Goal: Find specific page/section: Find specific page/section

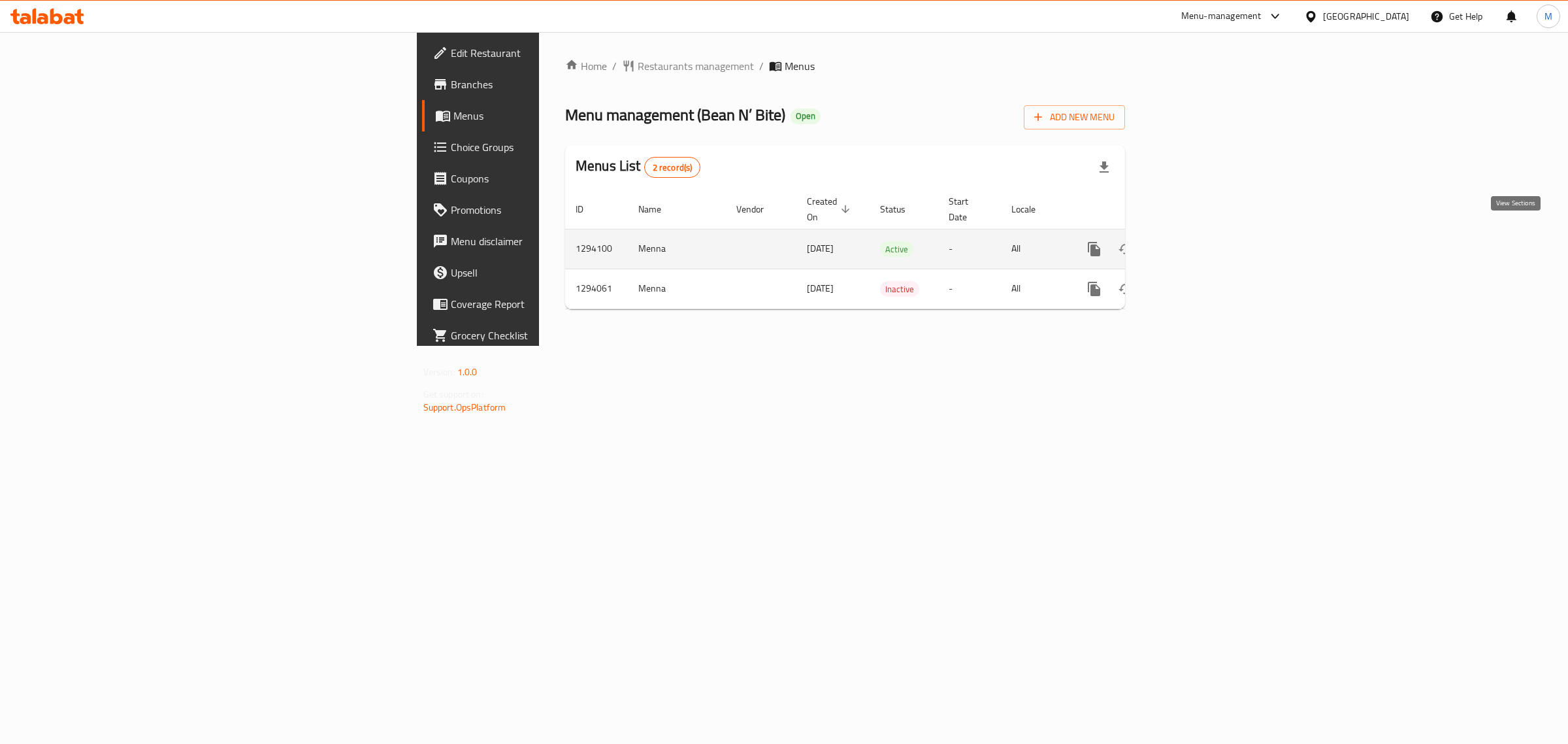
click at [1196, 241] on icon "enhanced table" at bounding box center [1188, 249] width 16 height 16
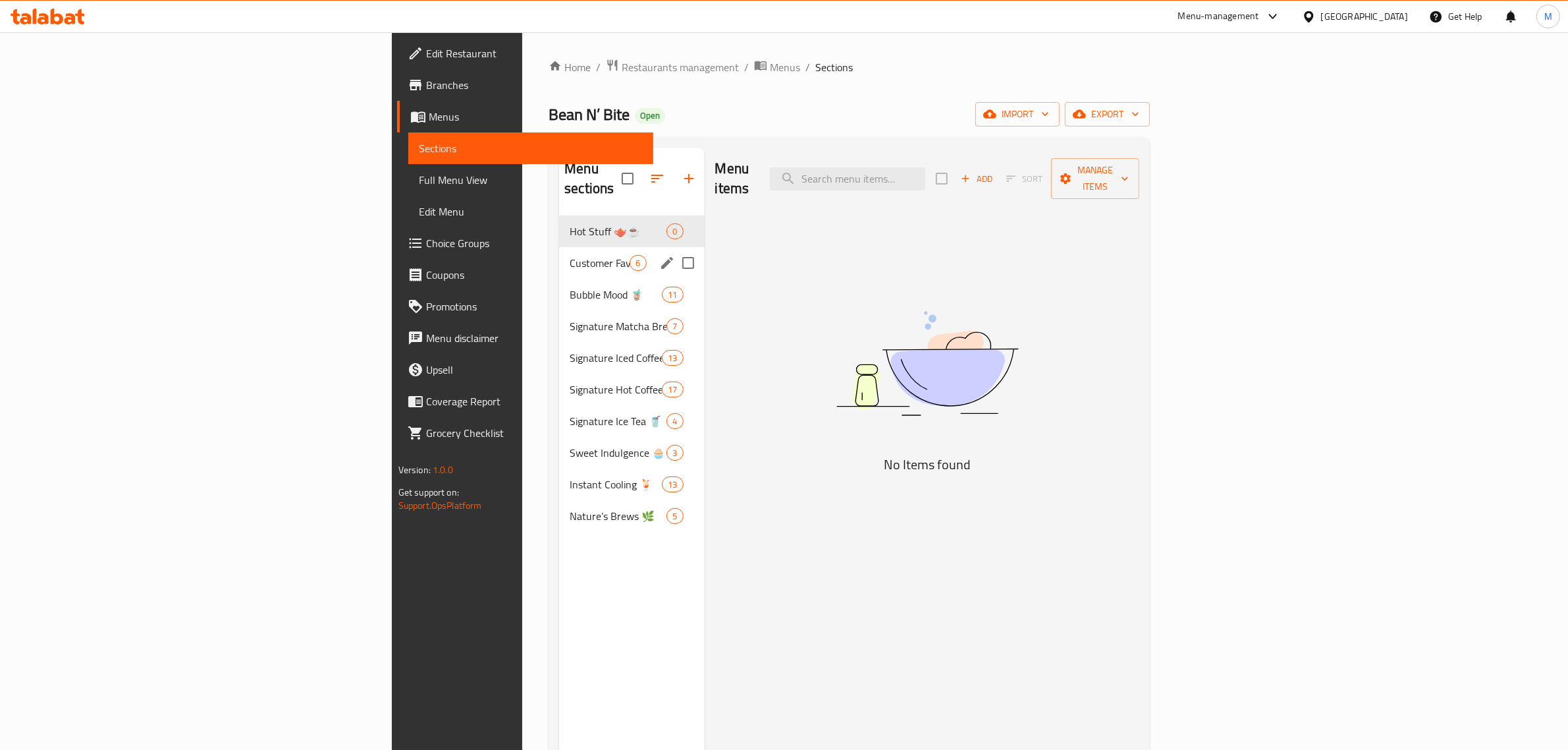
click at [559, 247] on div "Customer Faves 🌟🥇 6" at bounding box center [631, 263] width 145 height 32
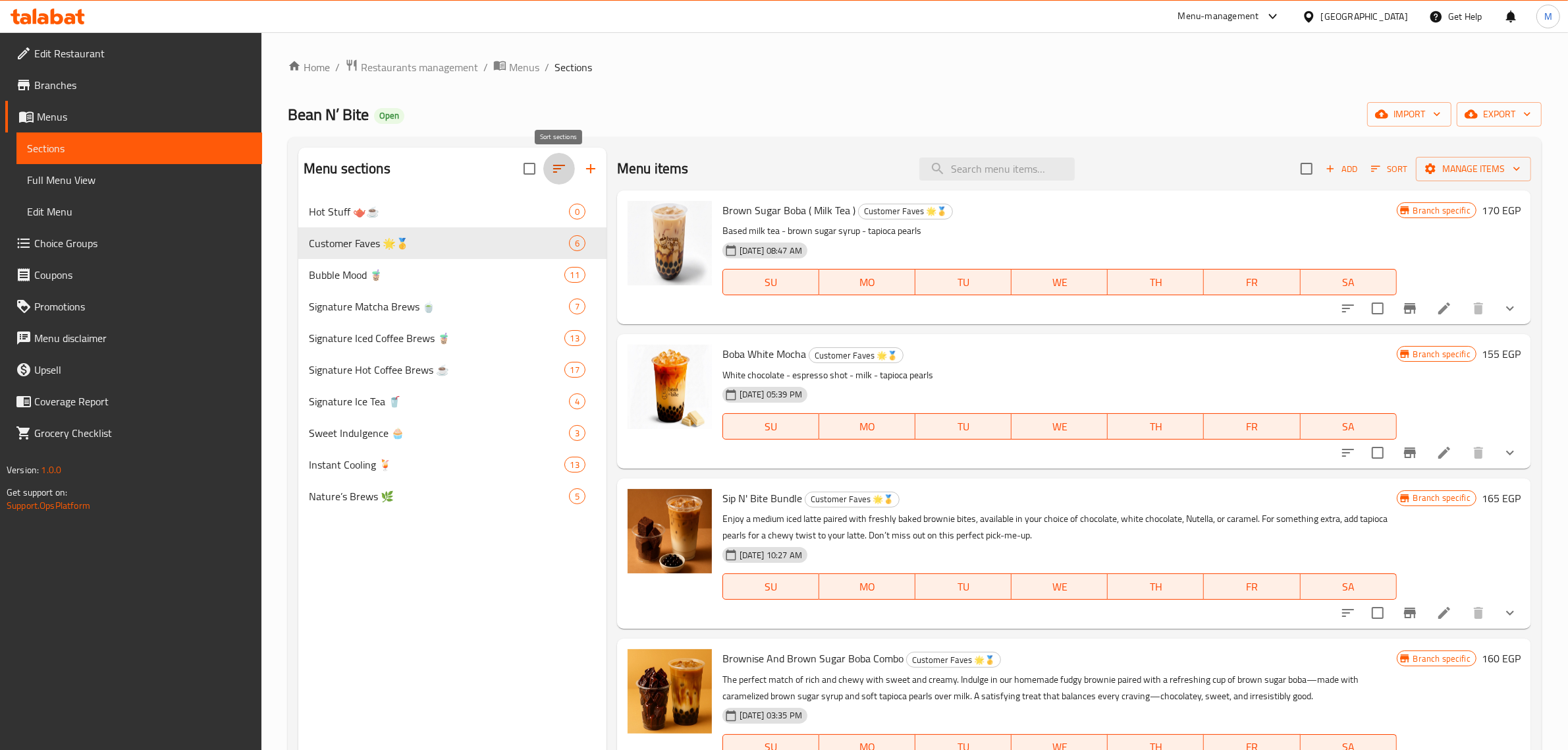
click at [564, 169] on icon "button" at bounding box center [559, 168] width 16 height 16
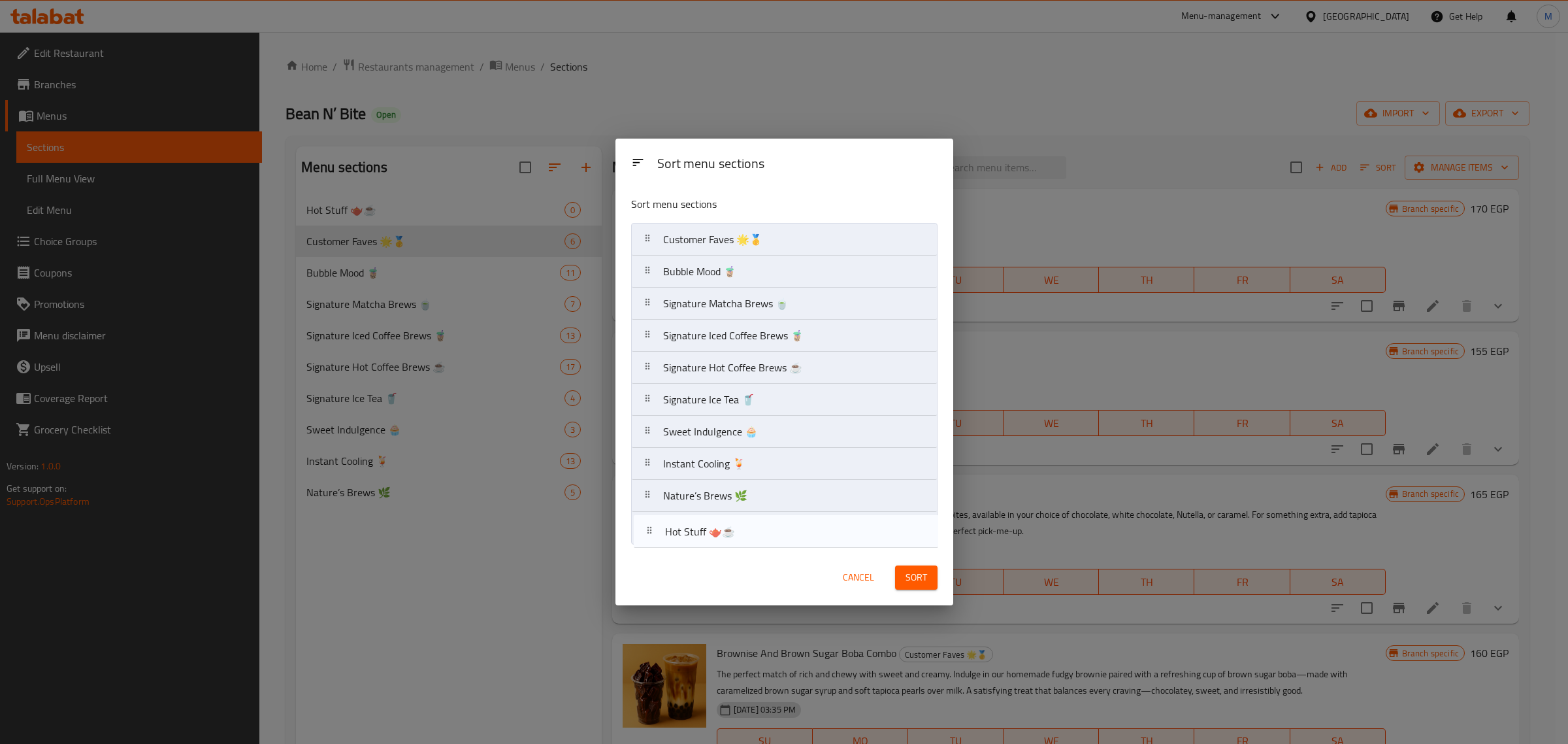
drag, startPoint x: 713, startPoint y: 286, endPoint x: 716, endPoint y: 536, distance: 250.0
click at [716, 536] on nav "Hot Stuff 🫖☕️ Customer Faves 🌟🥇 Bubble Mood 🧋 Signature Matcha Brews 🍵 Signatur…" at bounding box center [784, 383] width 307 height 322
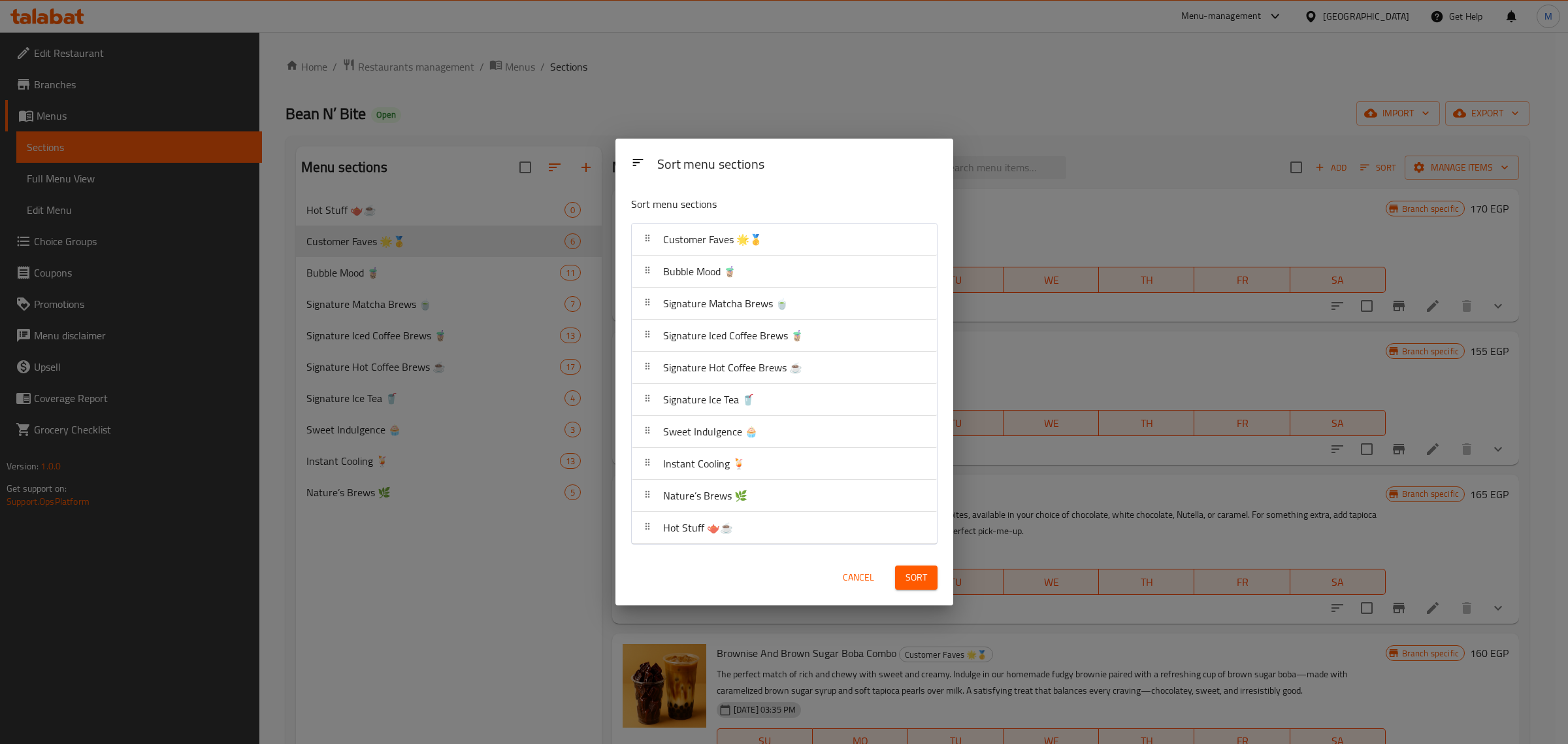
click at [919, 574] on span "Sort" at bounding box center [916, 577] width 22 height 16
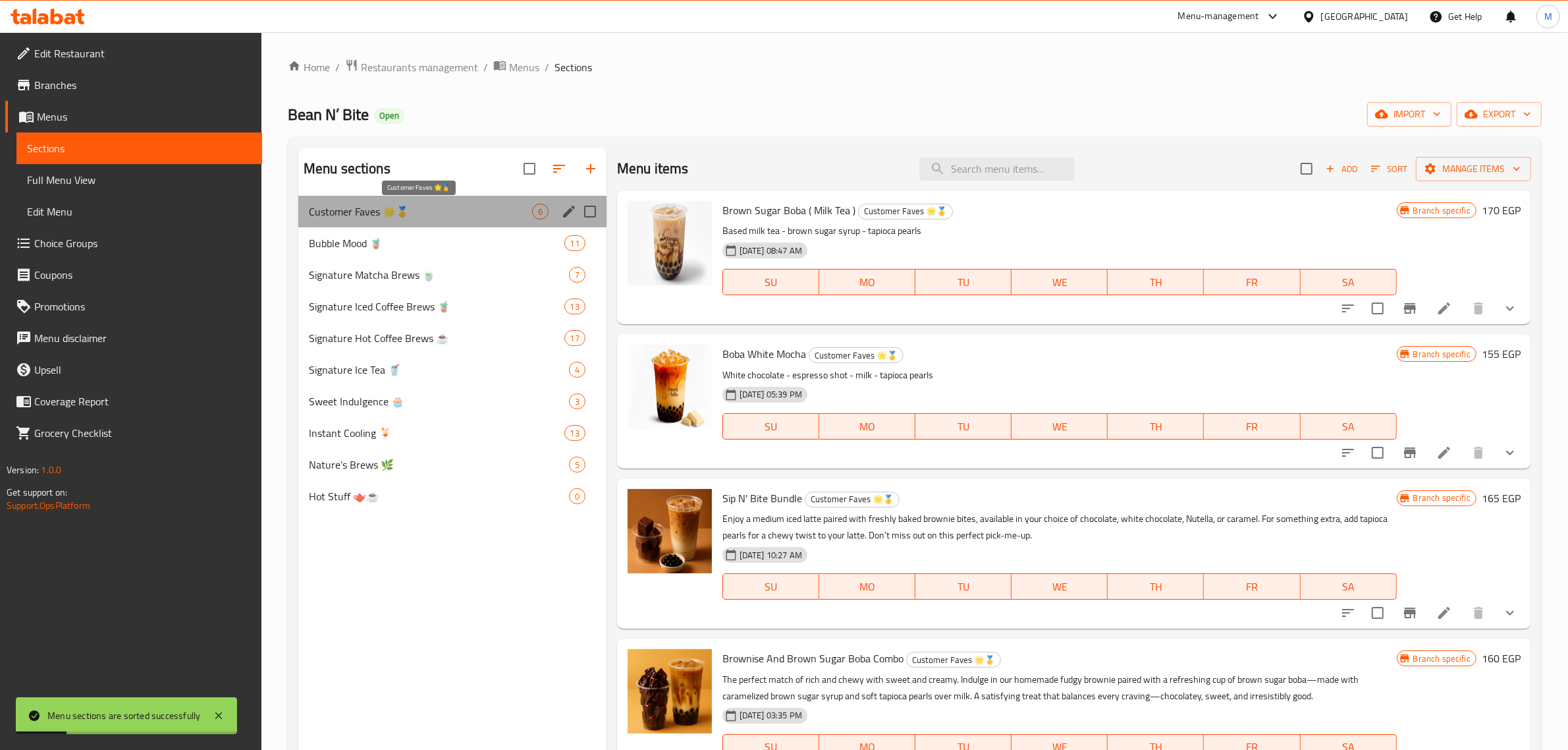
drag, startPoint x: 422, startPoint y: 211, endPoint x: 422, endPoint y: 218, distance: 7.0
click at [422, 218] on span "Customer Faves 🌟🥇" at bounding box center [421, 211] width 223 height 16
click at [422, 229] on div "Bubble Mood 🧋 11" at bounding box center [452, 243] width 308 height 32
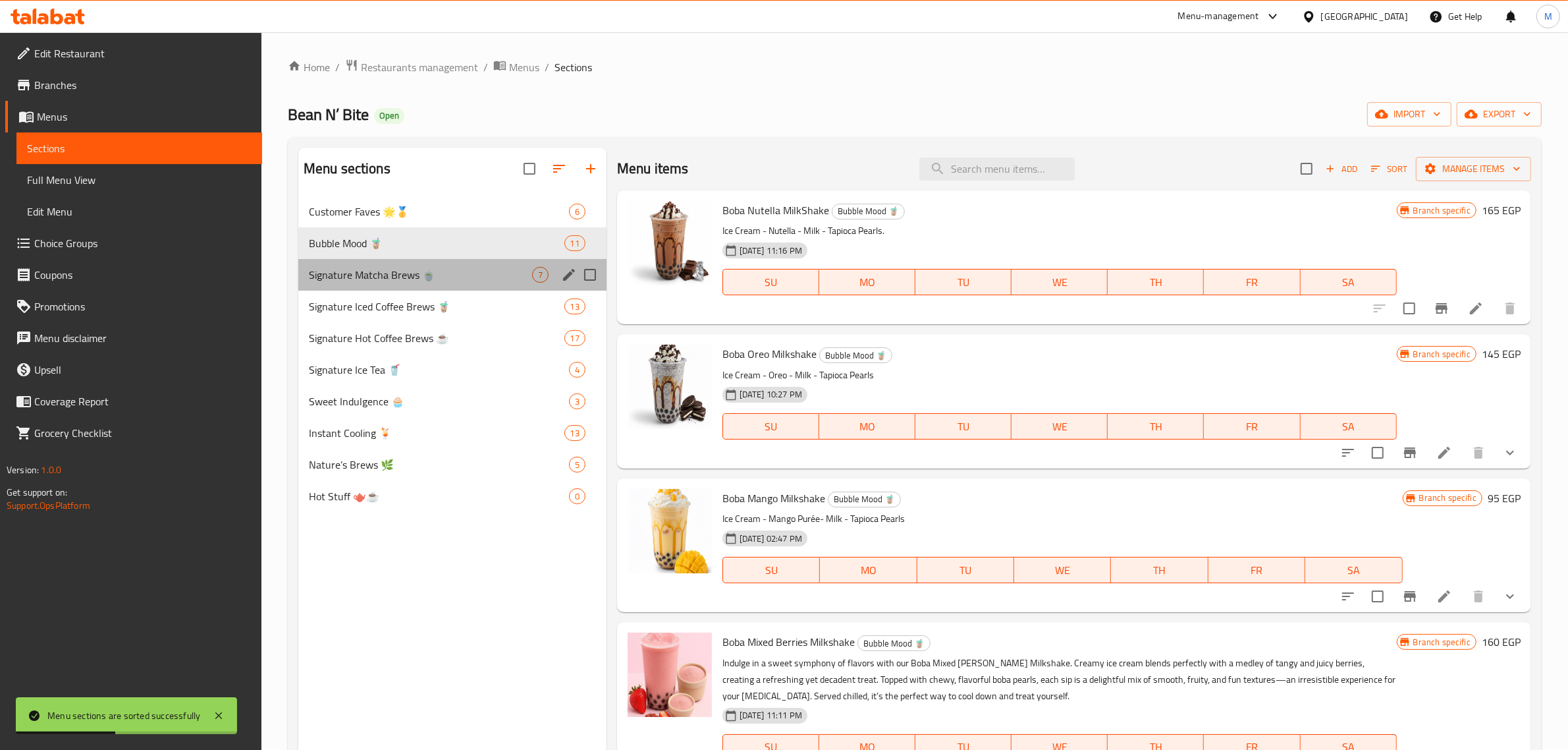
click at [415, 259] on div "Signature Matcha Brews 🍵 7" at bounding box center [452, 275] width 308 height 32
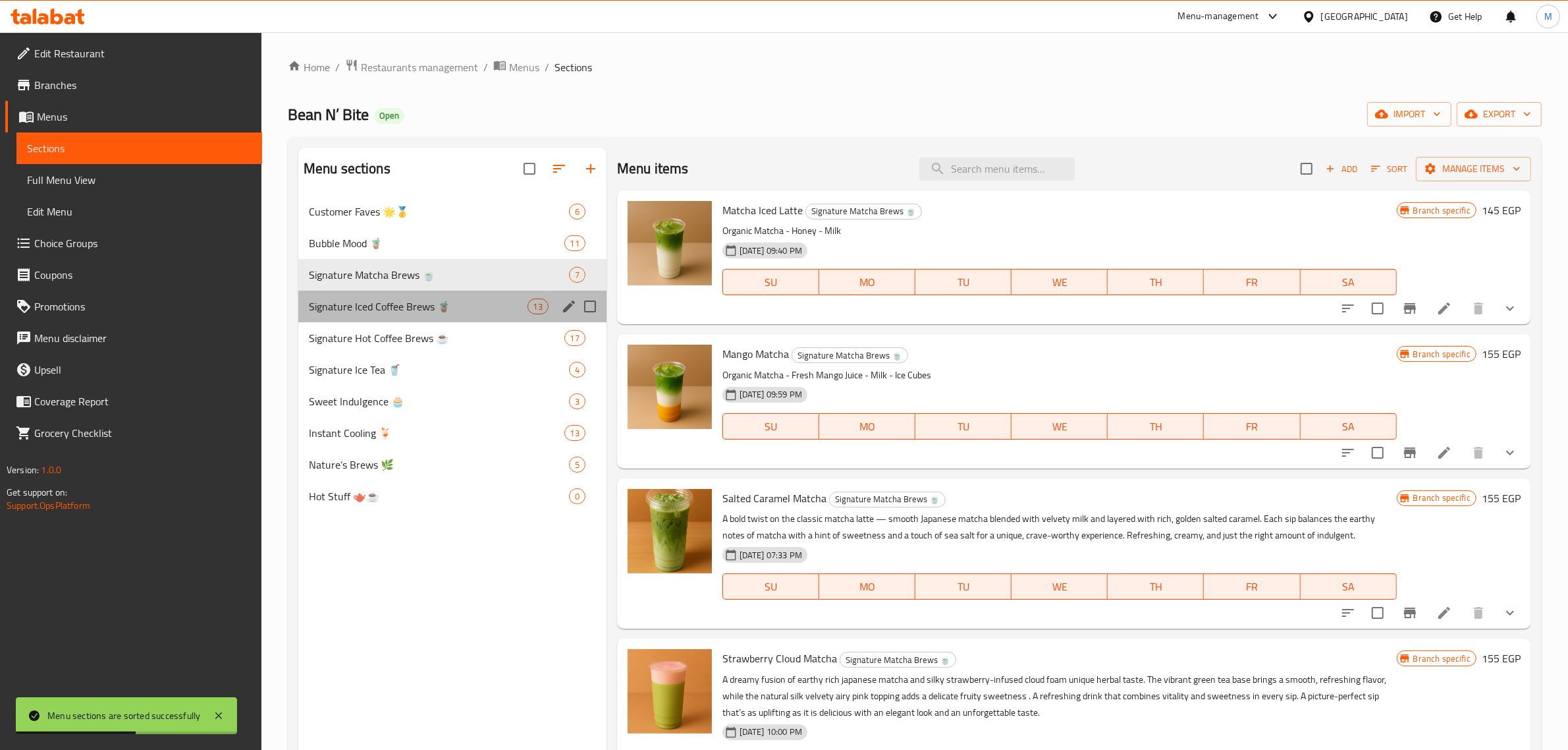
click at [410, 297] on div "Signature Iced Coffee Brews 🧋 13" at bounding box center [452, 306] width 308 height 32
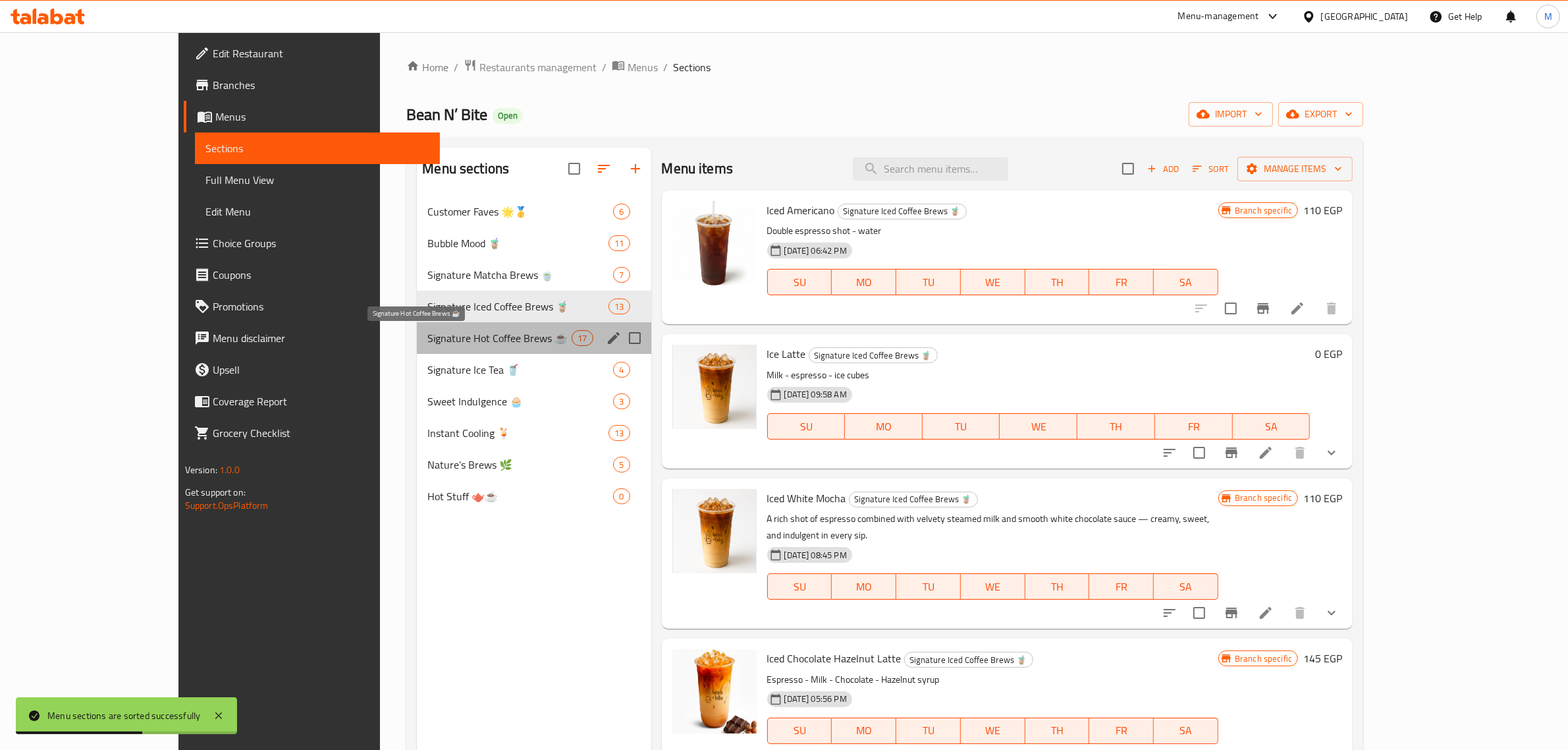
click at [427, 331] on span "Signature Hot Coffee Brews ☕️" at bounding box center [500, 337] width 145 height 16
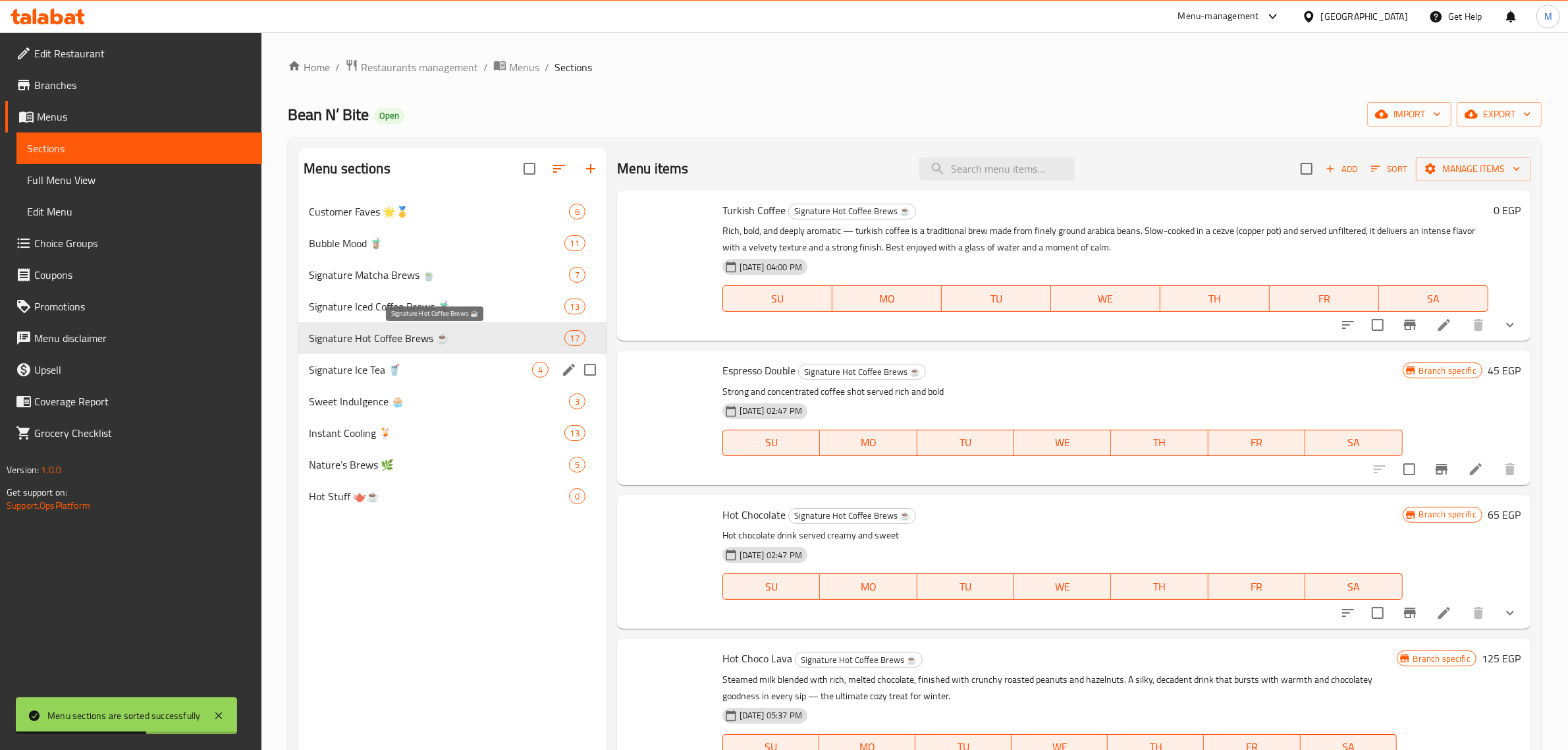
click at [403, 364] on span "Signature Ice Tea 🥤" at bounding box center [421, 369] width 223 height 16
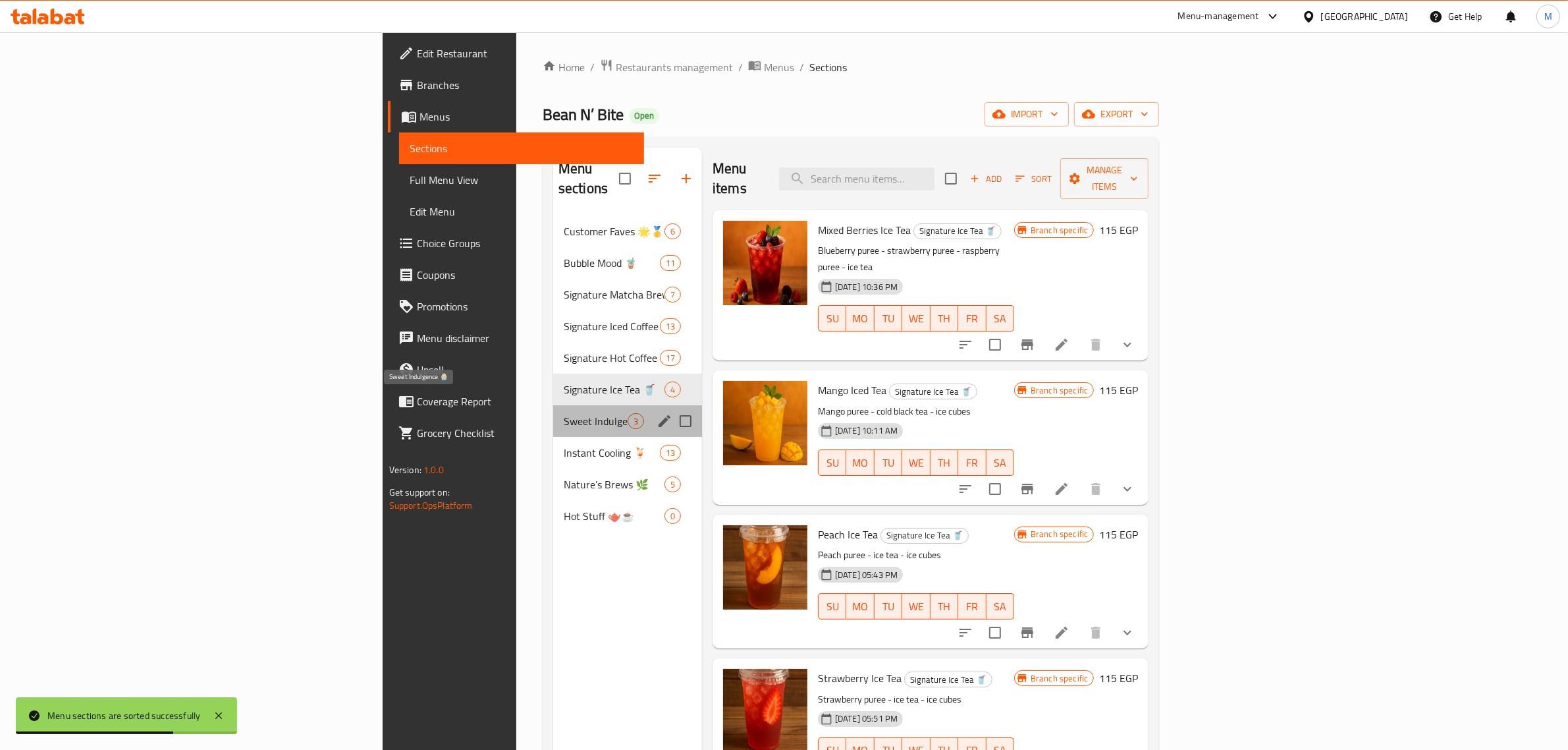
click at [564, 413] on span "Sweet Indulgence 🧁" at bounding box center [595, 421] width 64 height 16
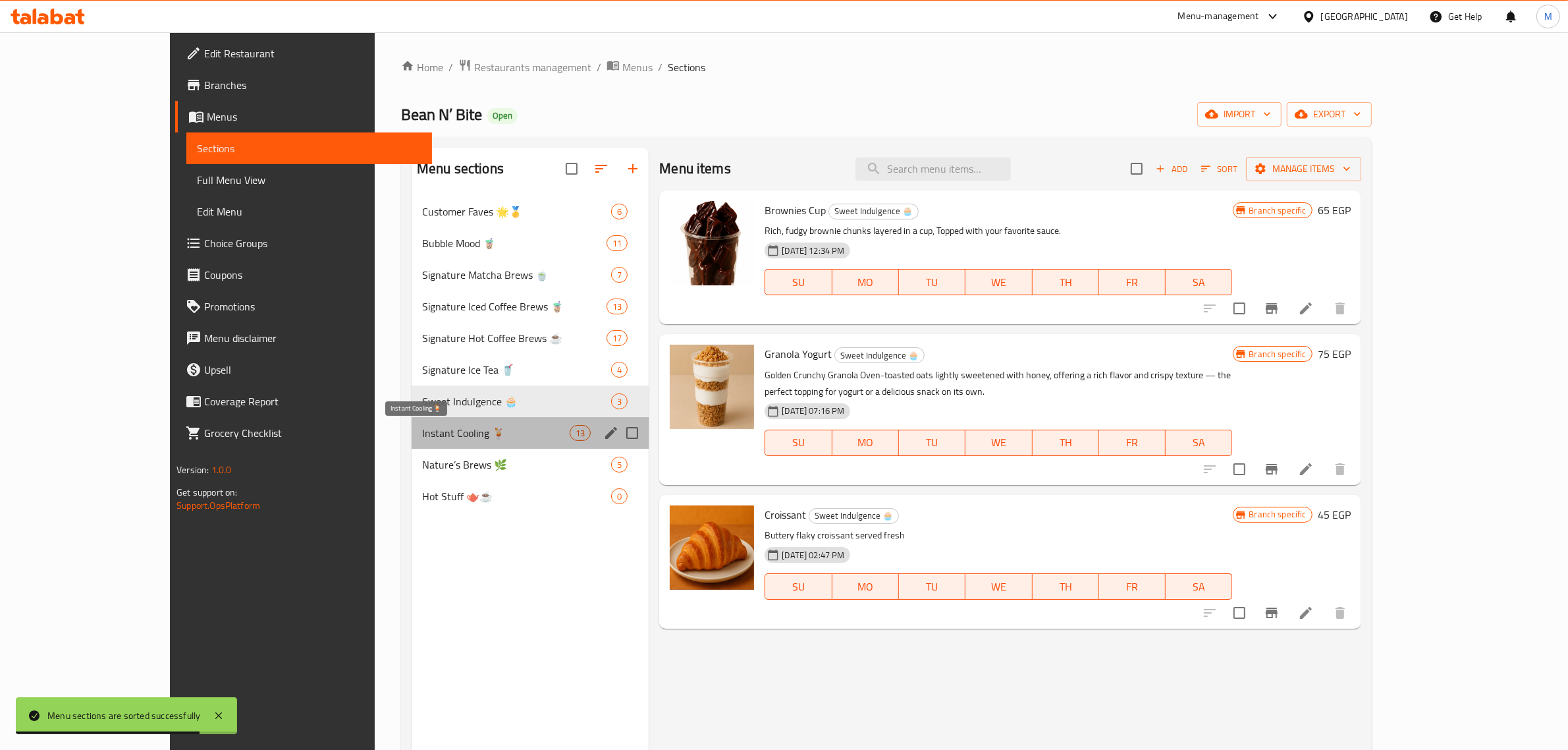
click at [422, 434] on span "Instant Cooling 🍹" at bounding box center [496, 433] width 147 height 16
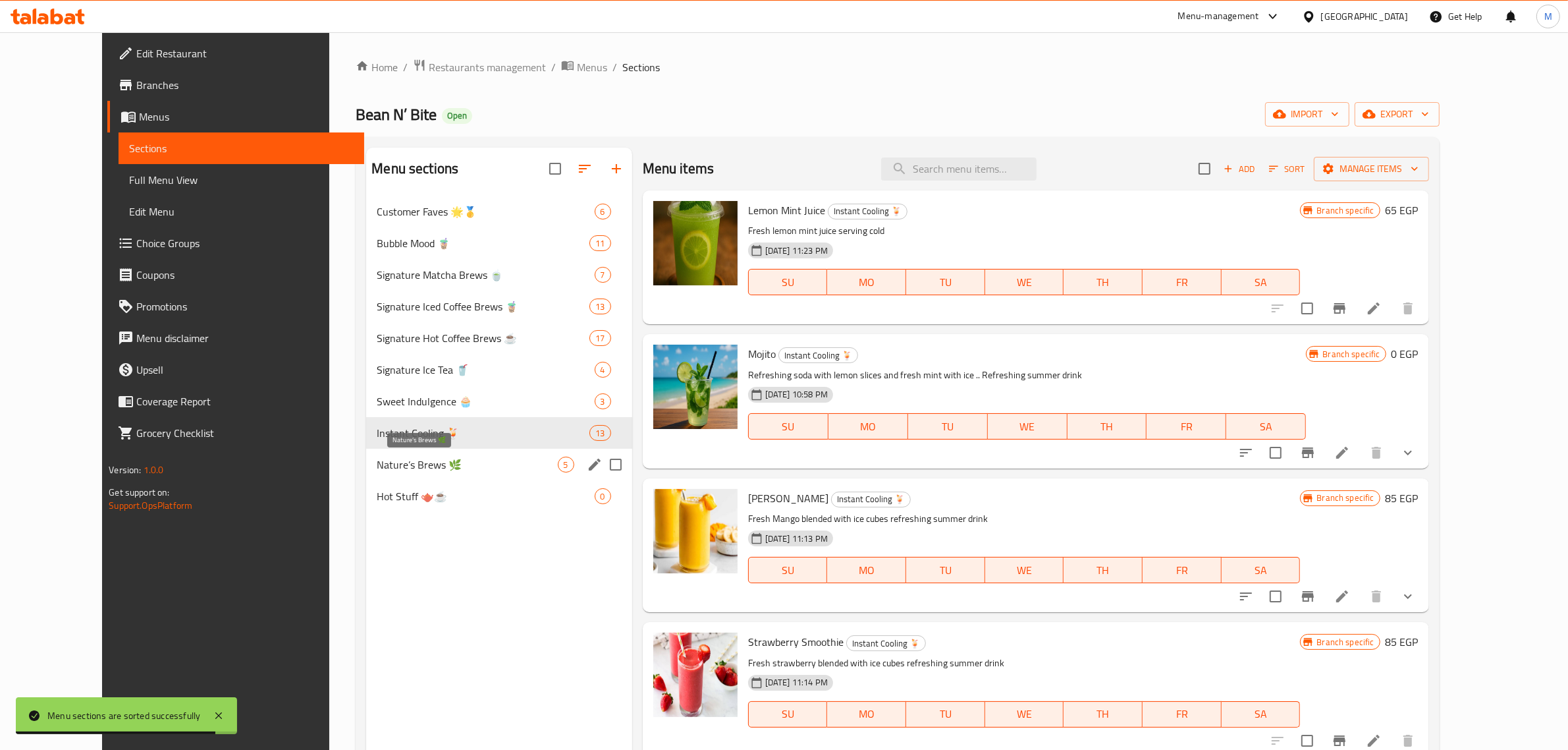
click at [432, 468] on span "Nature’s Brews 🌿" at bounding box center [467, 464] width 180 height 16
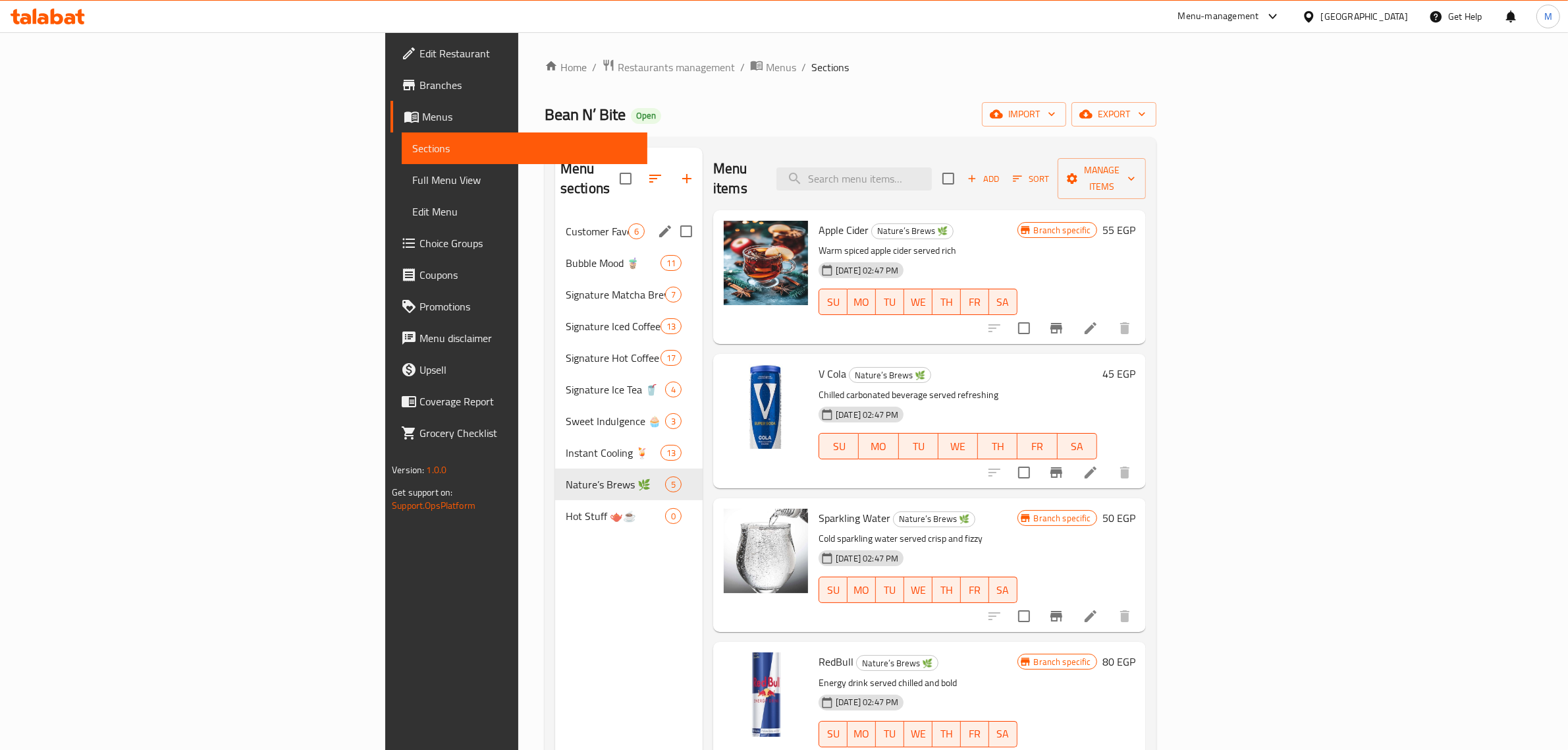
click at [555, 225] on div "Customer Faves 🌟🥇 6" at bounding box center [629, 231] width 147 height 32
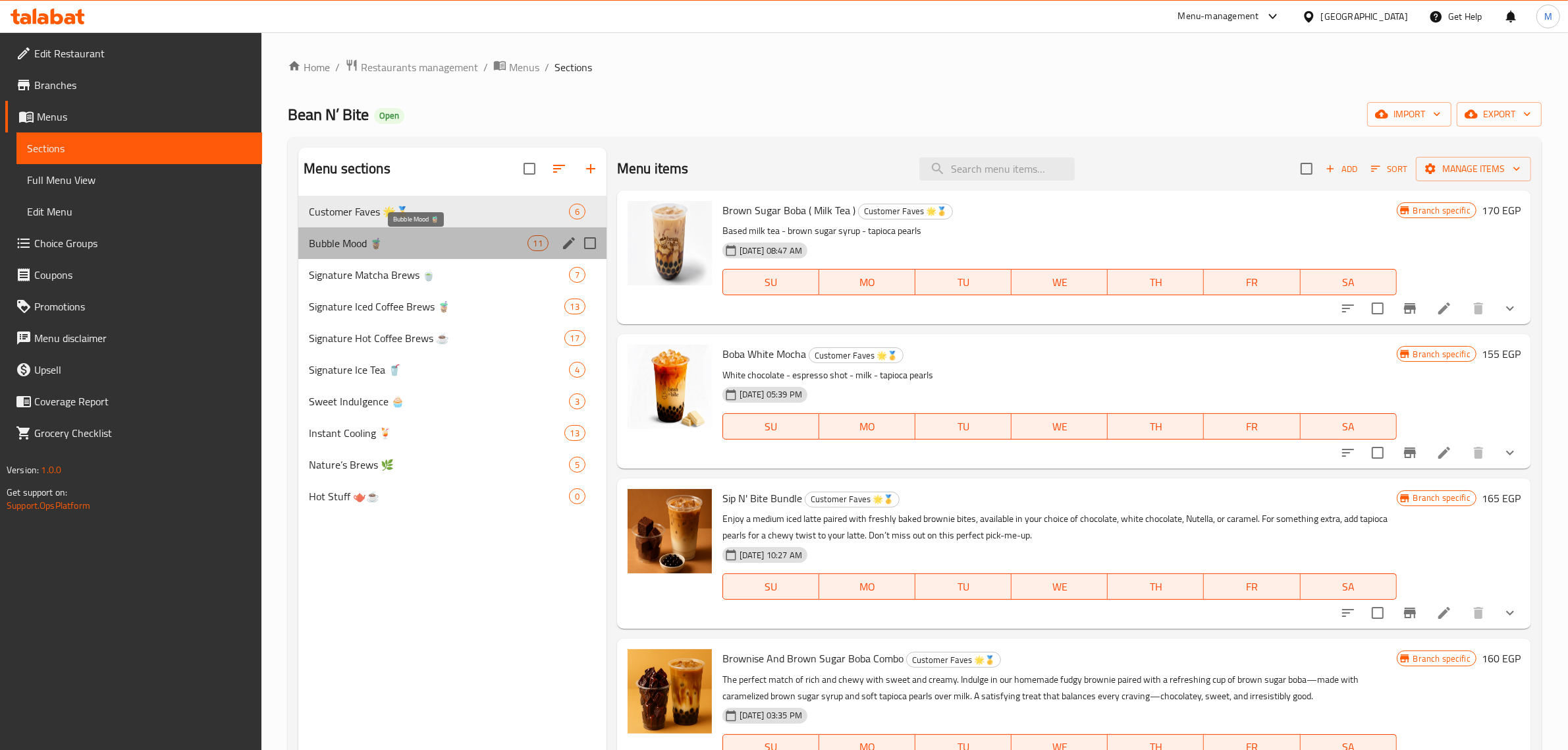
click at [430, 246] on span "Bubble Mood 🧋" at bounding box center [419, 243] width 219 height 16
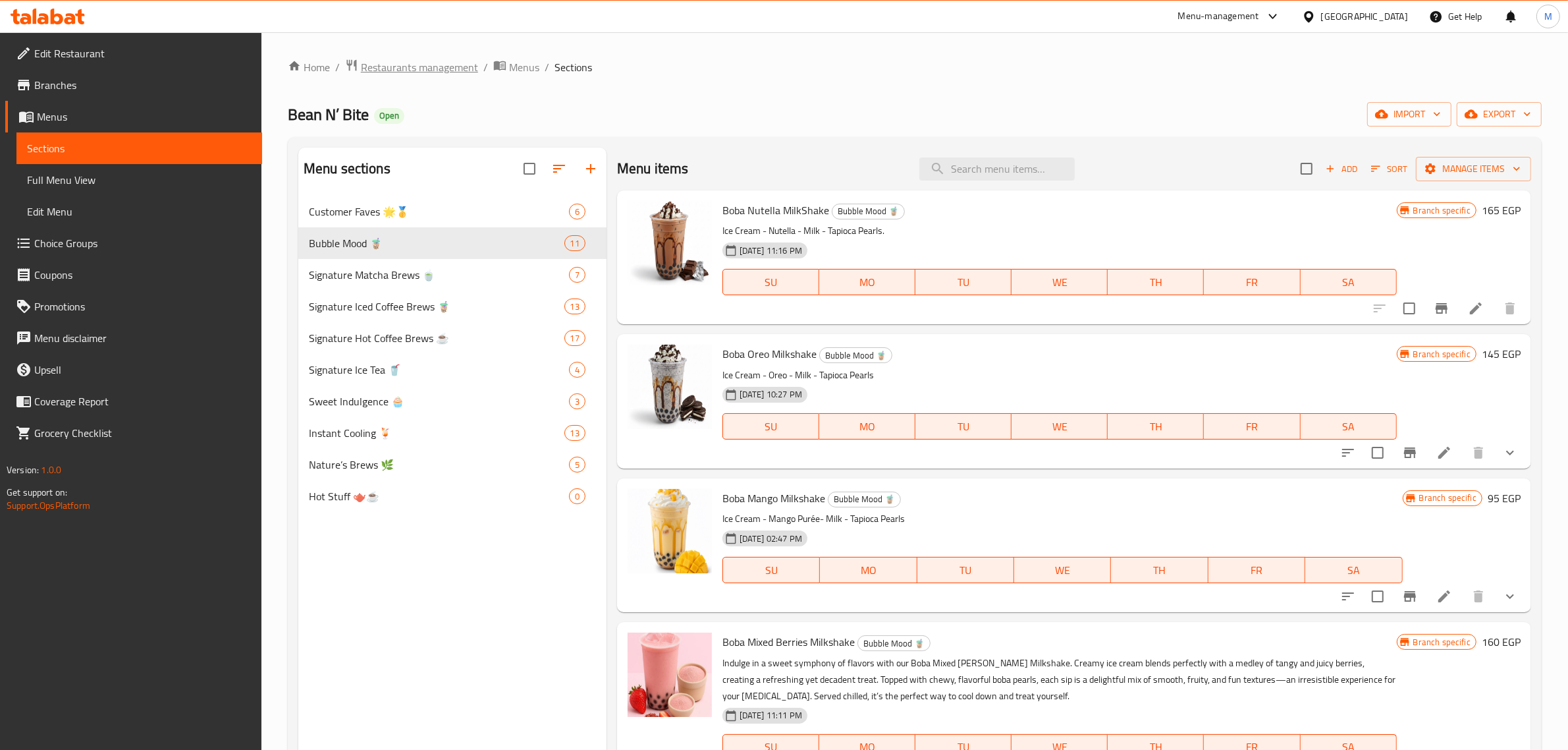
click at [447, 70] on span "Restaurants management" at bounding box center [419, 67] width 117 height 16
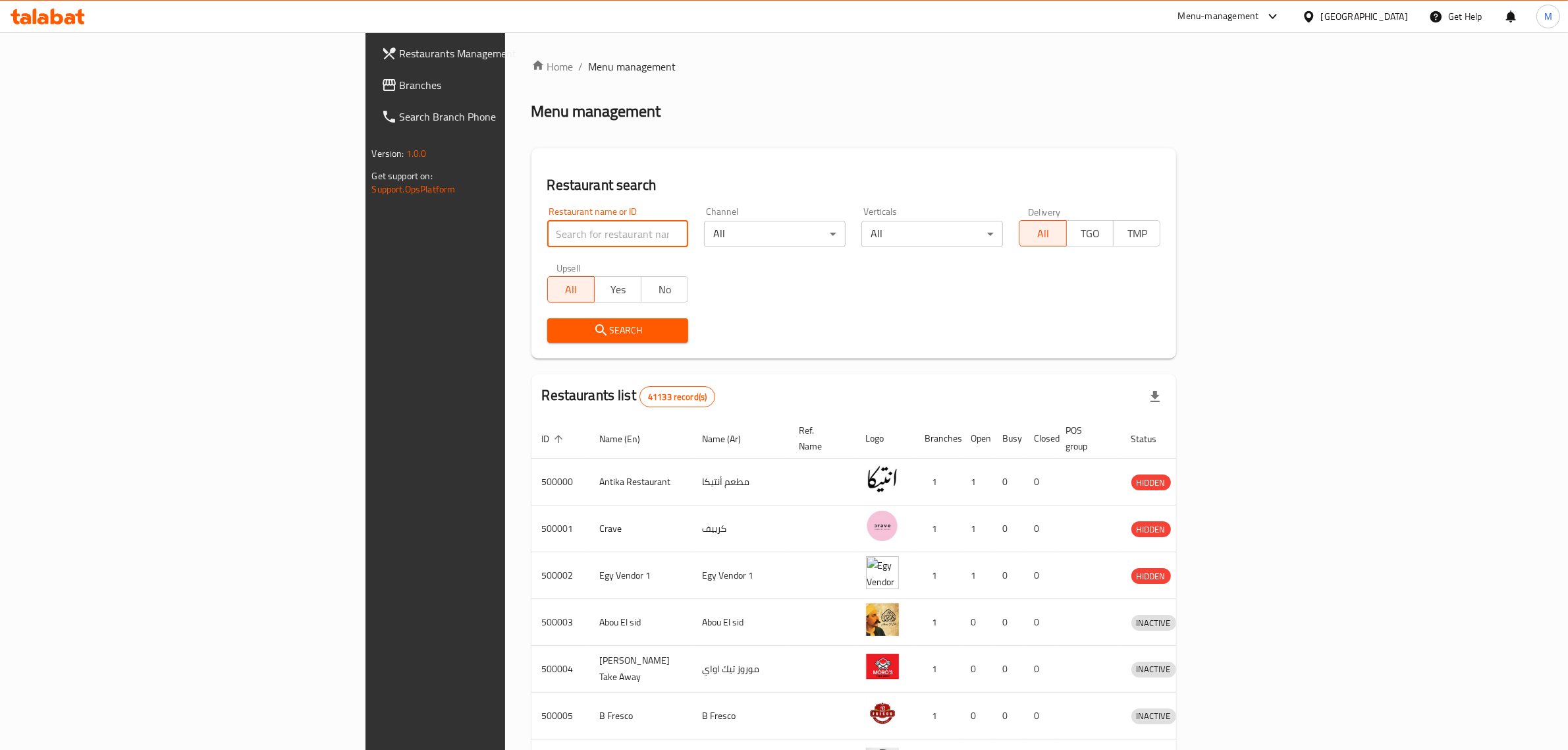
click at [547, 233] on input "search" at bounding box center [618, 234] width 142 height 26
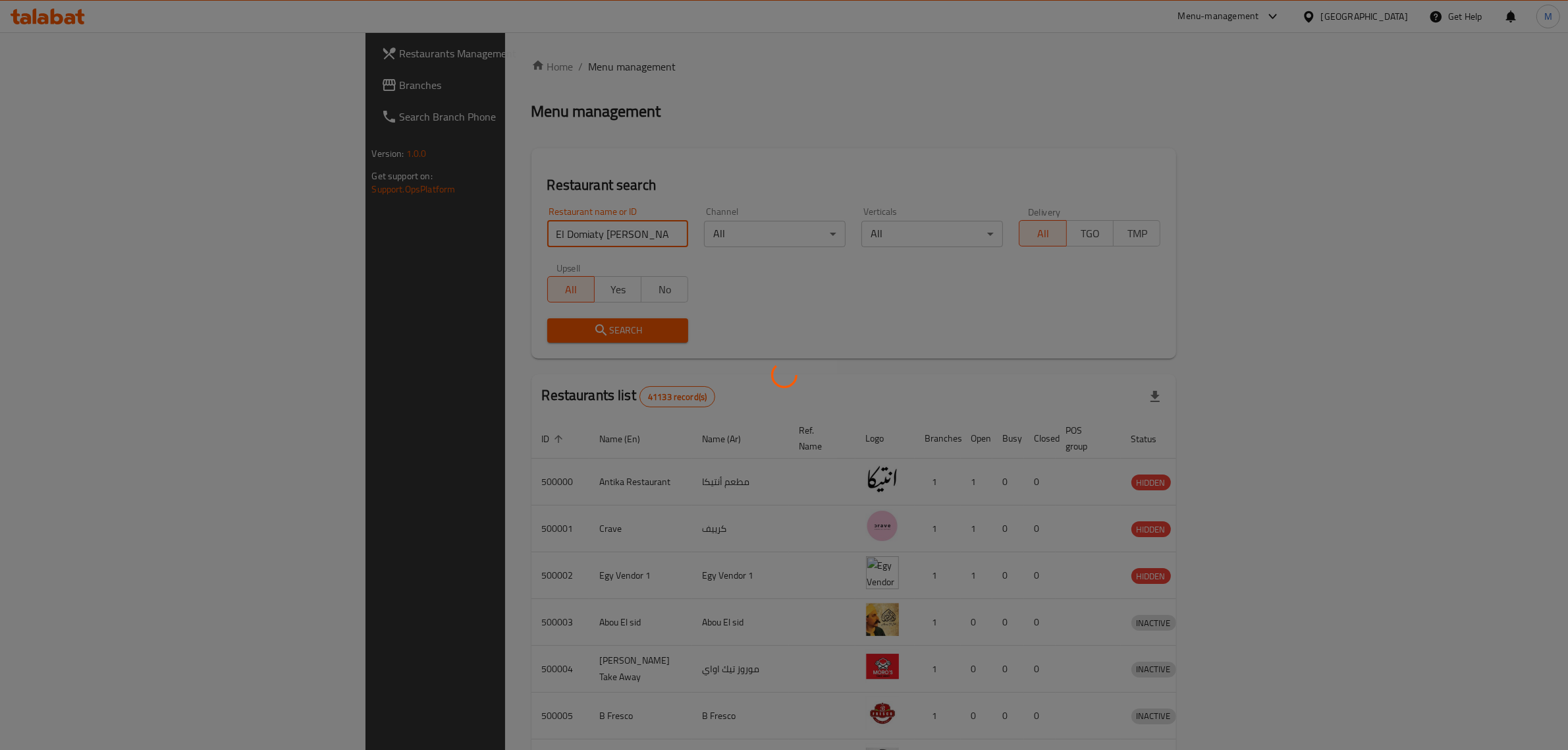
click button "Search" at bounding box center [618, 330] width 142 height 24
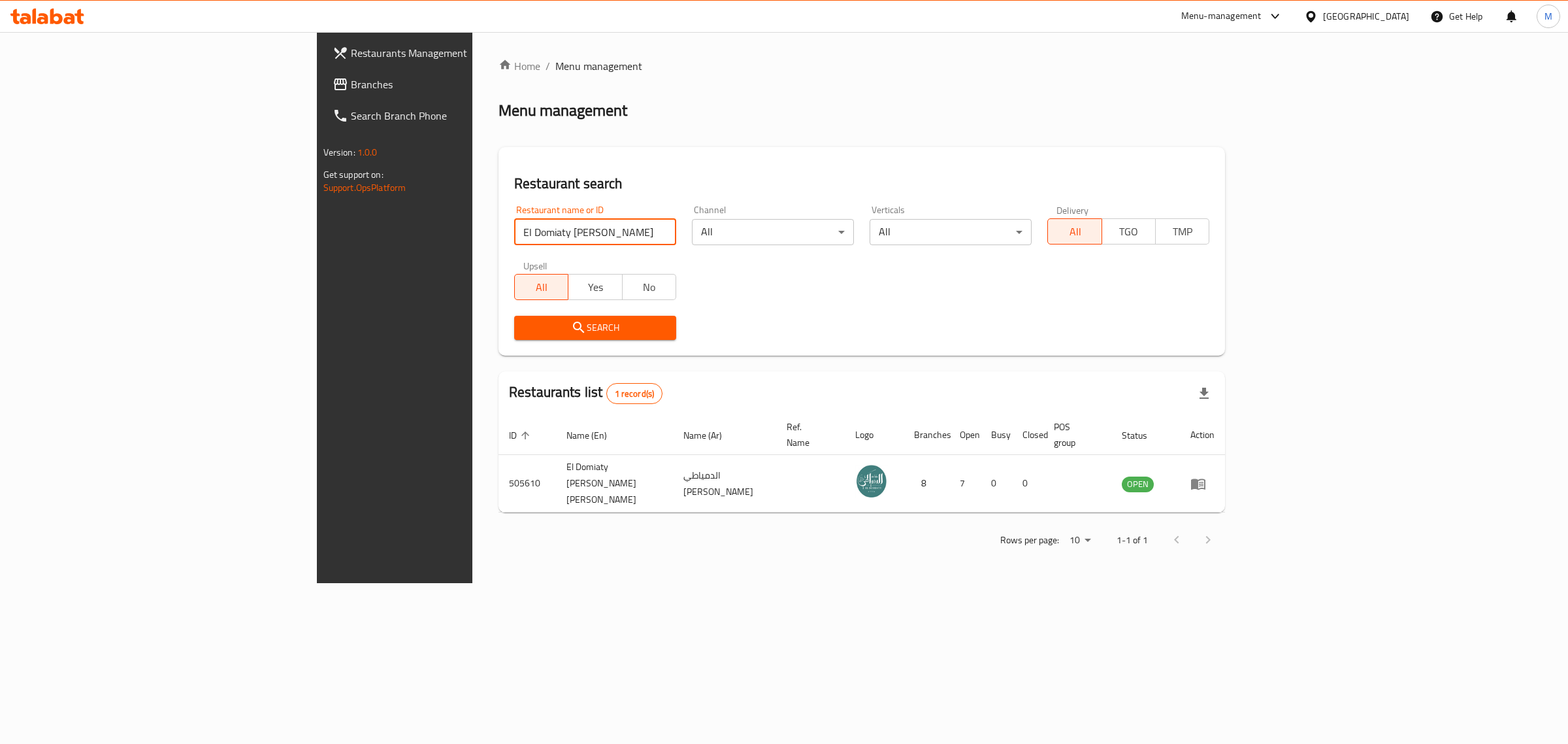
click at [514, 242] on input "El Domiaty [PERSON_NAME]" at bounding box center [595, 232] width 162 height 26
type input "a"
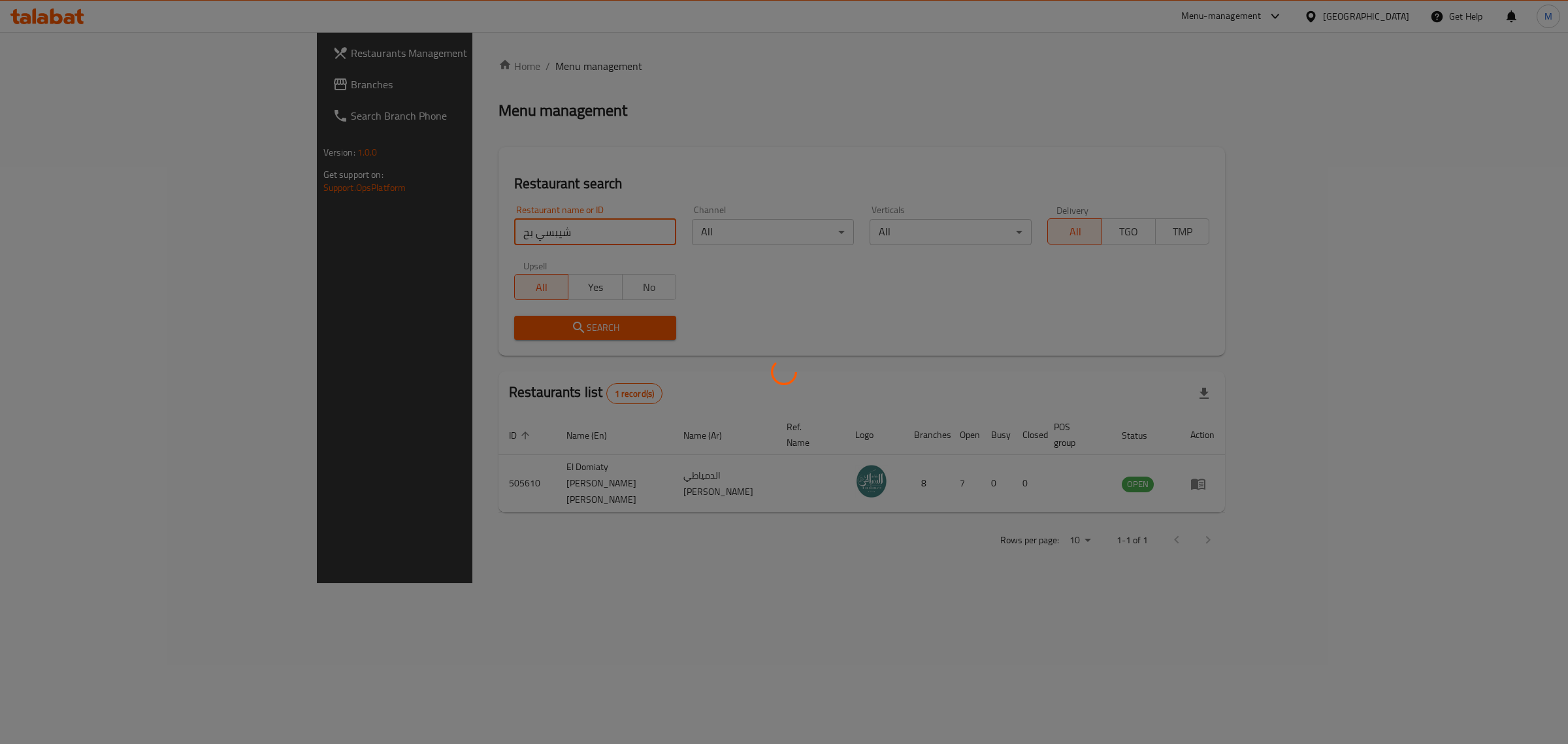
click button "Search" at bounding box center [595, 327] width 162 height 24
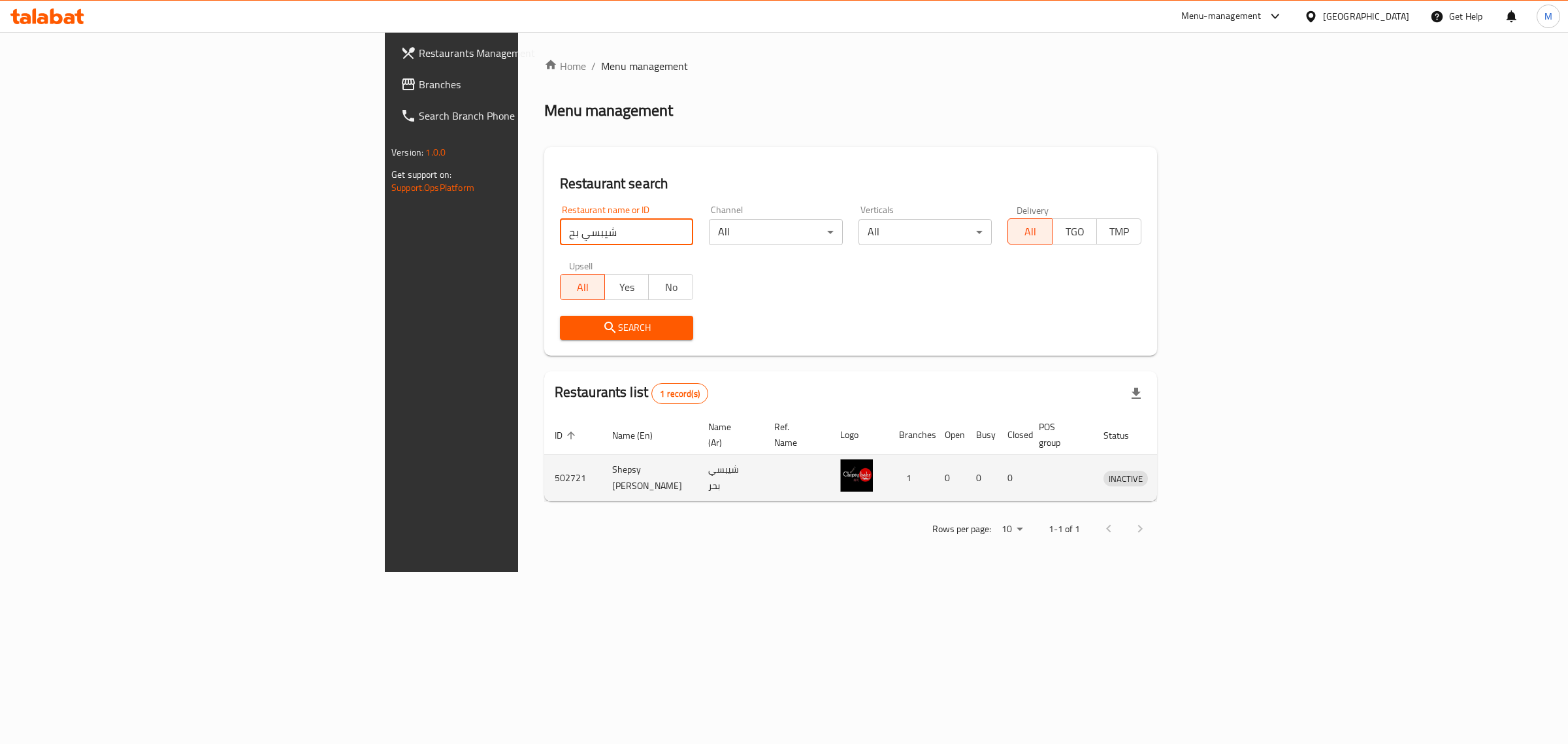
click at [602, 460] on td "Shepsy [PERSON_NAME]" at bounding box center [649, 478] width 96 height 46
click at [602, 463] on td "Shepsy [PERSON_NAME]" at bounding box center [649, 478] width 96 height 46
copy td "[PERSON_NAME]"
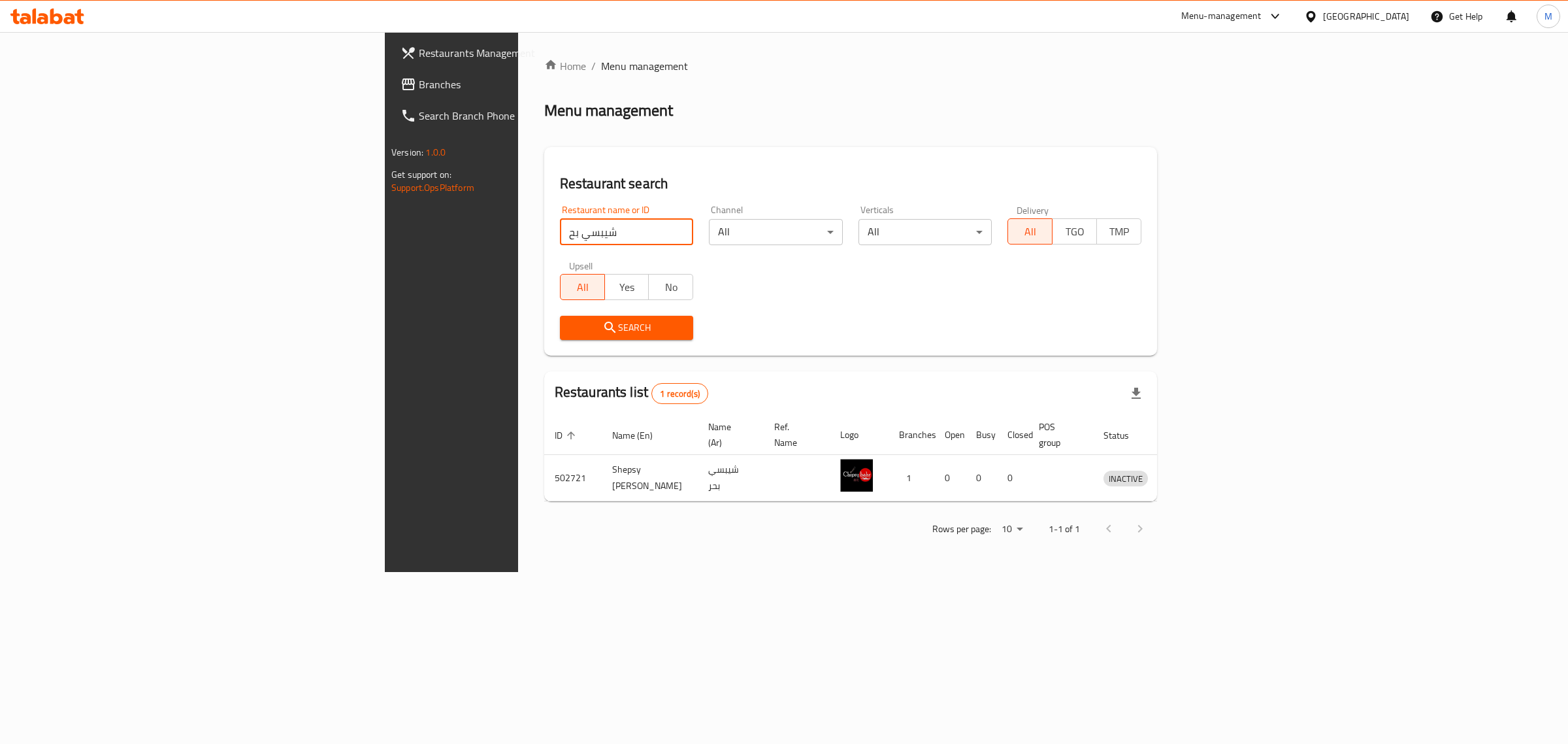
click at [560, 229] on input "شيبسي بح" at bounding box center [627, 232] width 134 height 26
paste input "[PERSON_NAME]"
type input "[PERSON_NAME]"
click button "Search" at bounding box center [627, 327] width 134 height 24
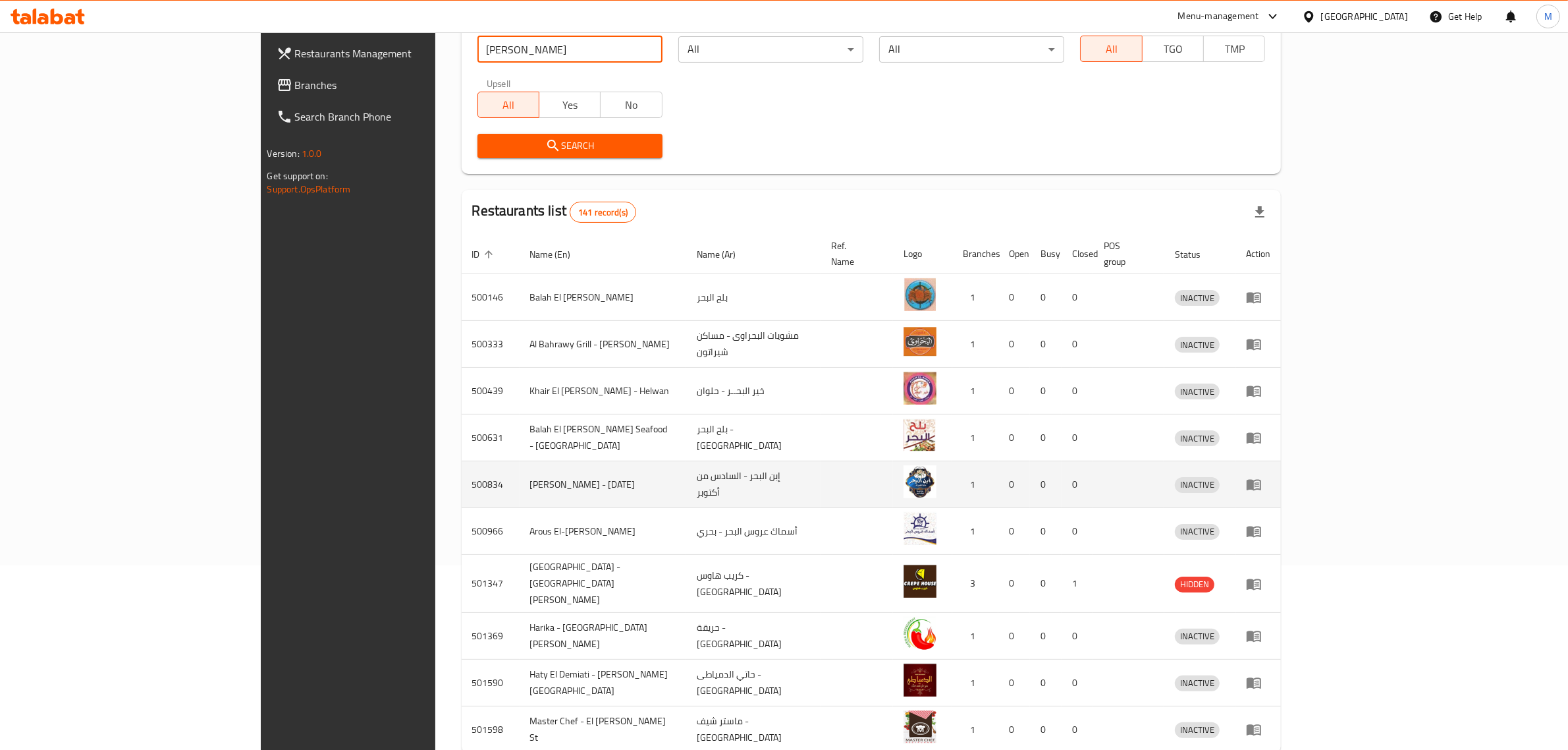
scroll to position [231, 0]
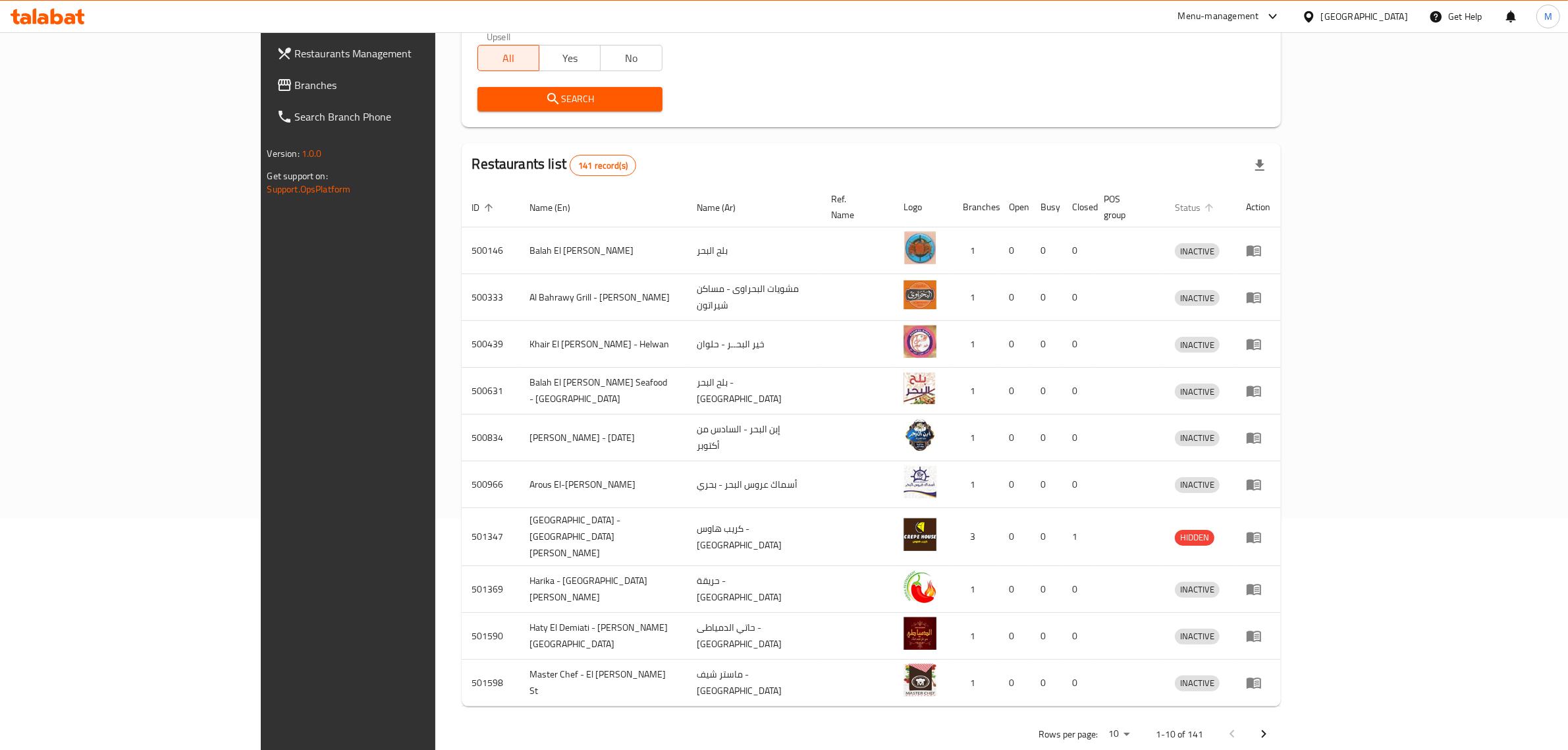
click at [1218, 200] on span "Status" at bounding box center [1196, 207] width 43 height 16
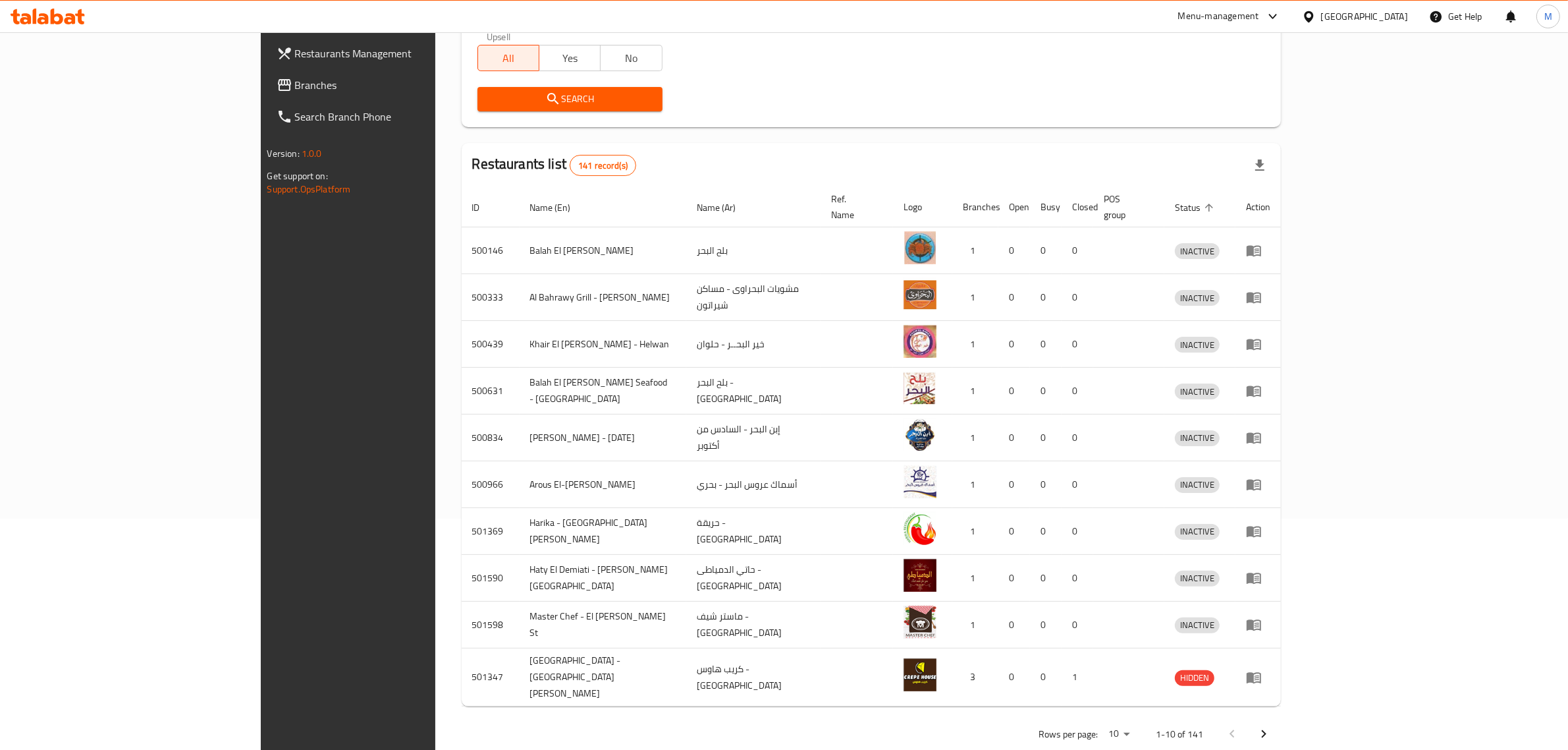
click at [1368, 519] on body "​ Menu-management [GEOGRAPHIC_DATA] Get Help M Restaurants Management Branches …" at bounding box center [784, 160] width 1568 height 718
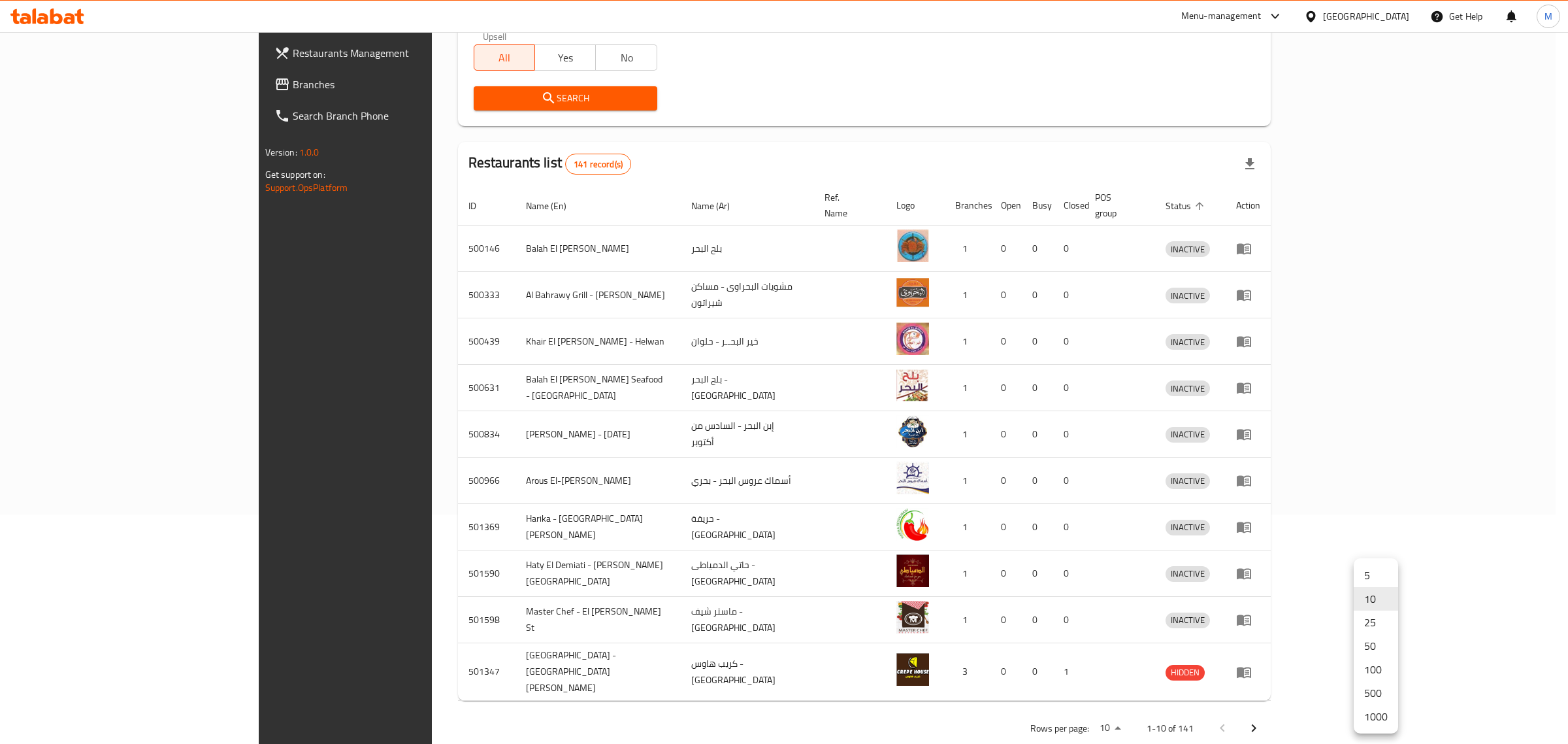
click at [1374, 694] on li "500" at bounding box center [1375, 693] width 44 height 23
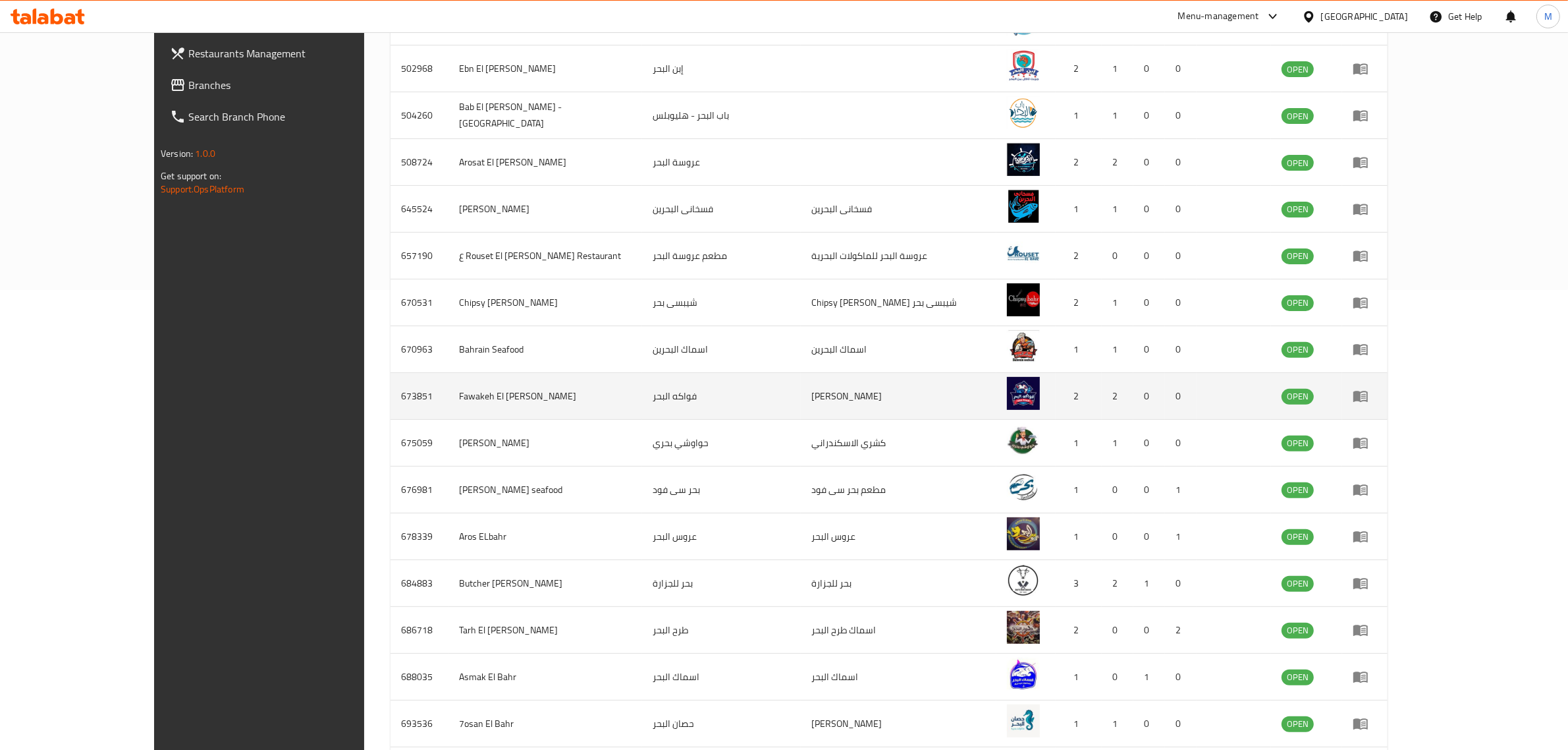
scroll to position [479, 0]
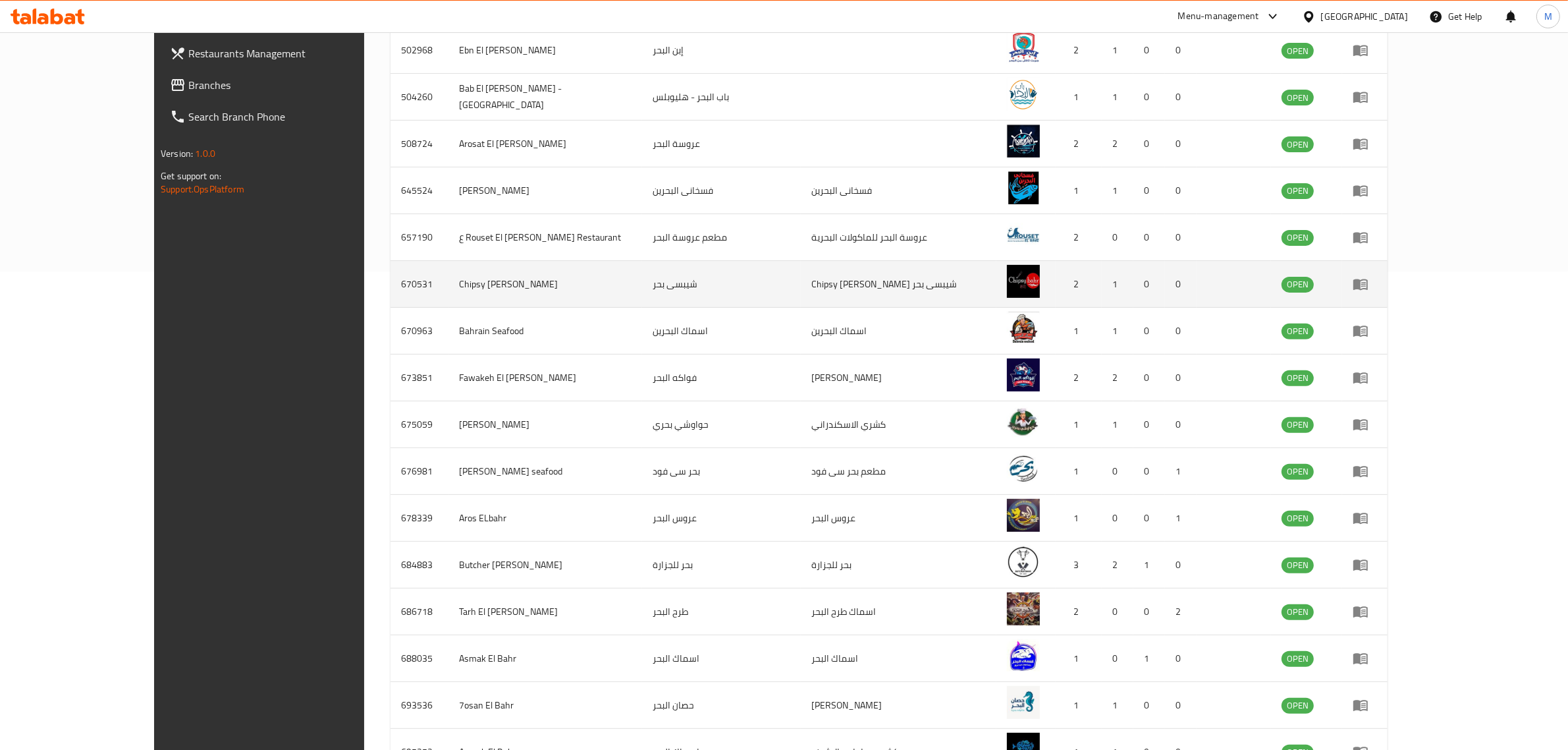
click at [449, 267] on td "Chipsy [PERSON_NAME]" at bounding box center [546, 284] width 194 height 47
copy td "Chipsy [PERSON_NAME]"
click at [390, 270] on td "670531" at bounding box center [419, 284] width 58 height 47
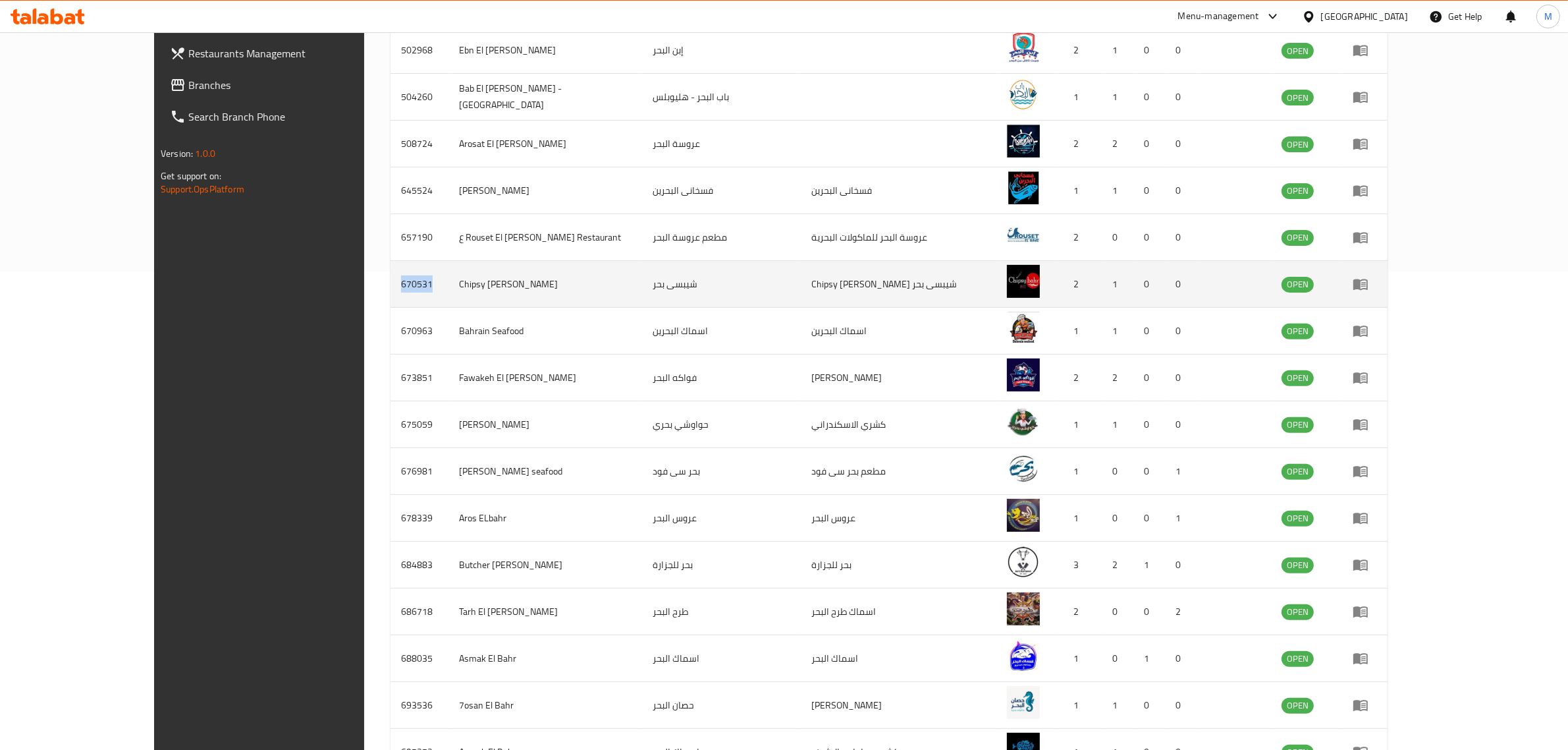
click at [390, 270] on td "670531" at bounding box center [419, 284] width 58 height 47
copy td "670531"
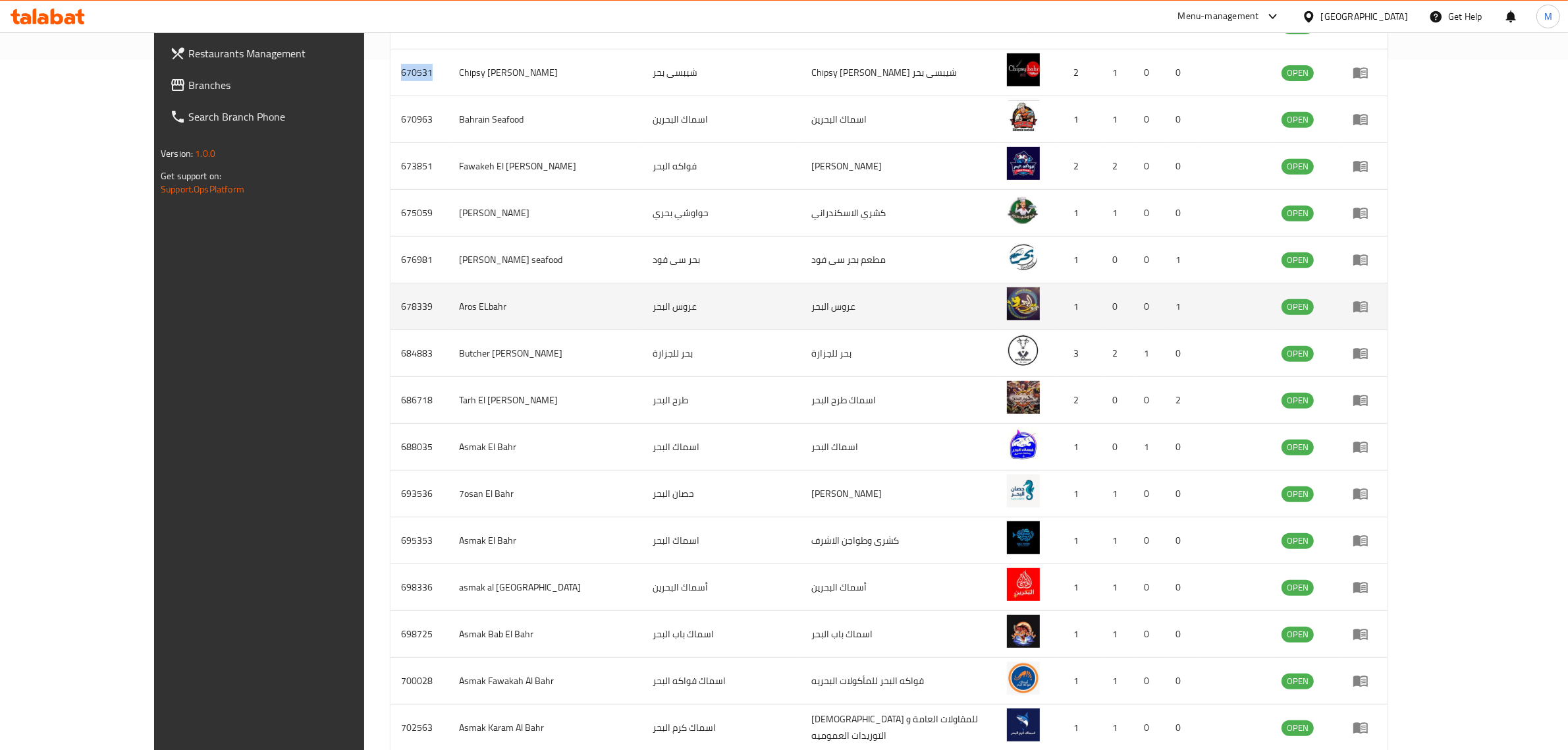
scroll to position [576, 0]
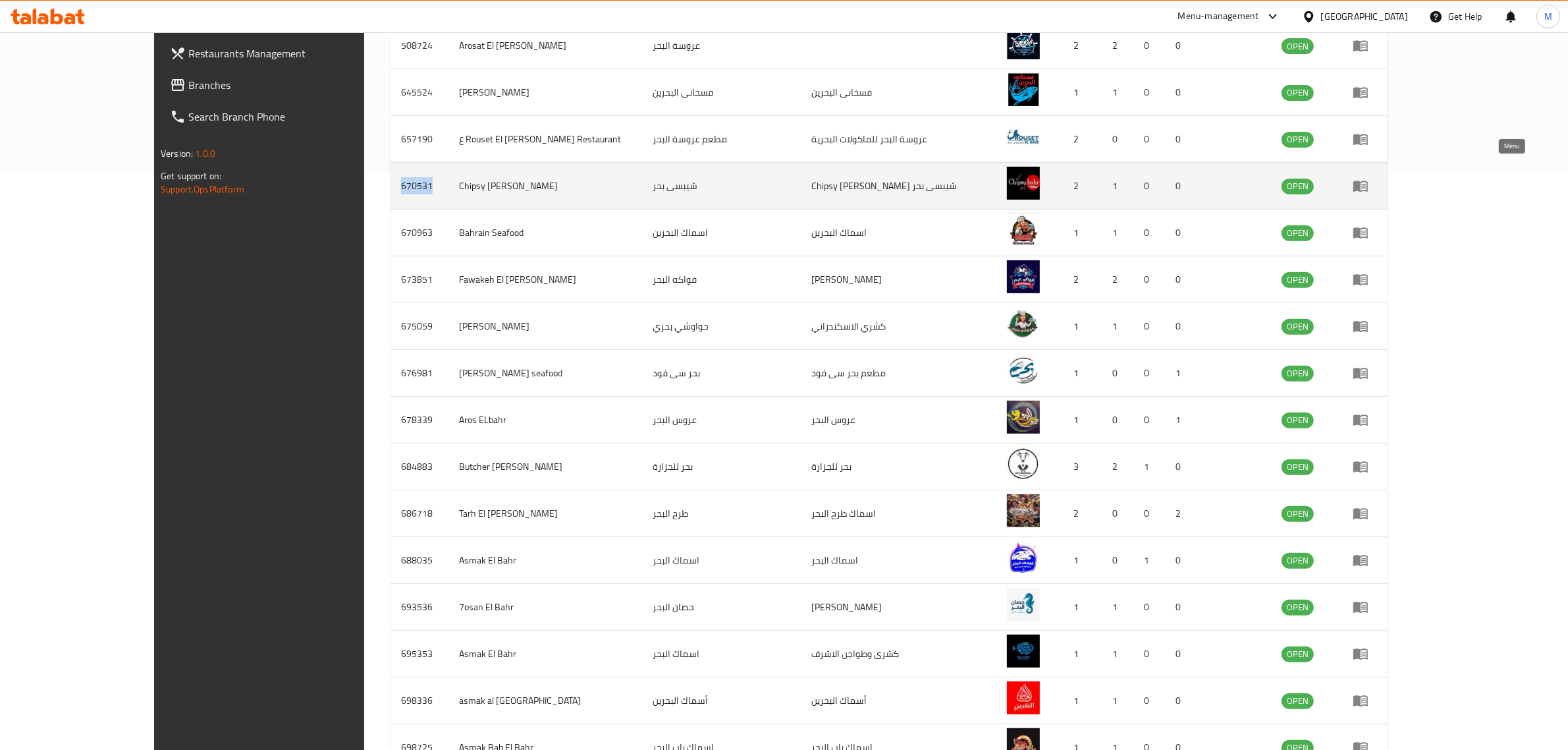
click at [1368, 181] on icon "enhanced table" at bounding box center [1360, 187] width 14 height 11
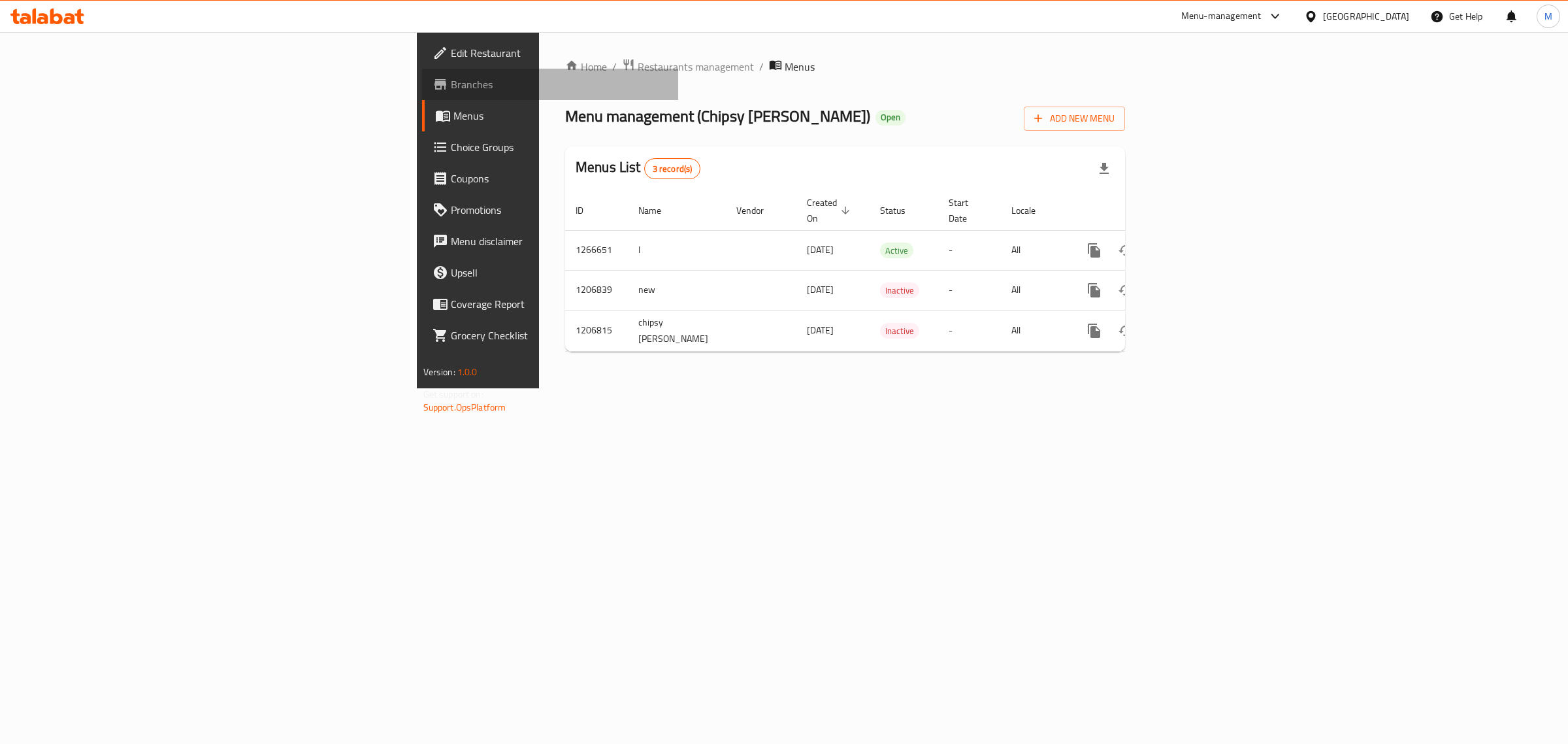
click at [451, 77] on span "Branches" at bounding box center [559, 84] width 218 height 16
